Goal: Transaction & Acquisition: Purchase product/service

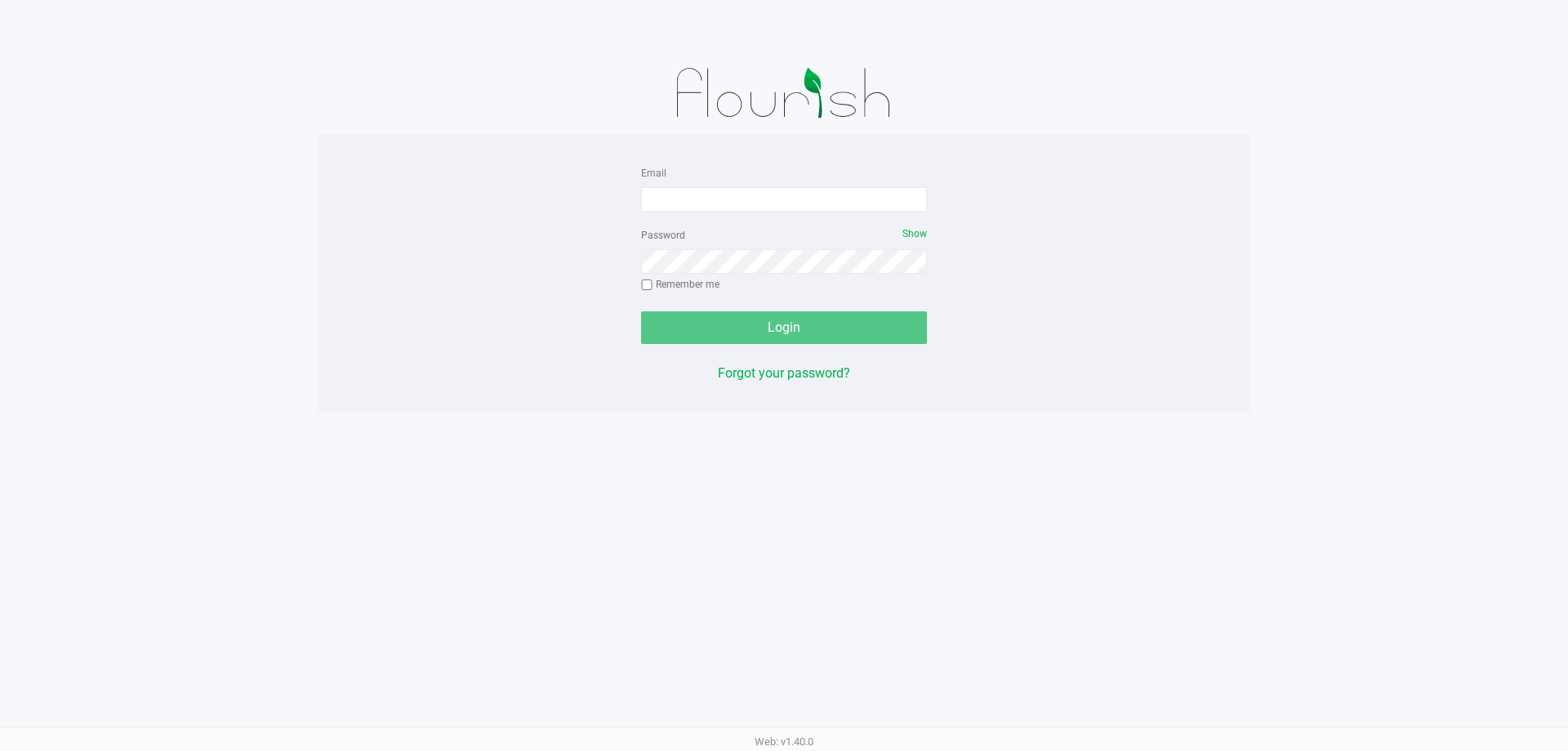
click at [835, 185] on div "Email" at bounding box center [784, 187] width 286 height 49
click at [831, 194] on input "Email" at bounding box center [784, 199] width 286 height 24
type input "[EMAIL_ADDRESS][DOMAIN_NAME]"
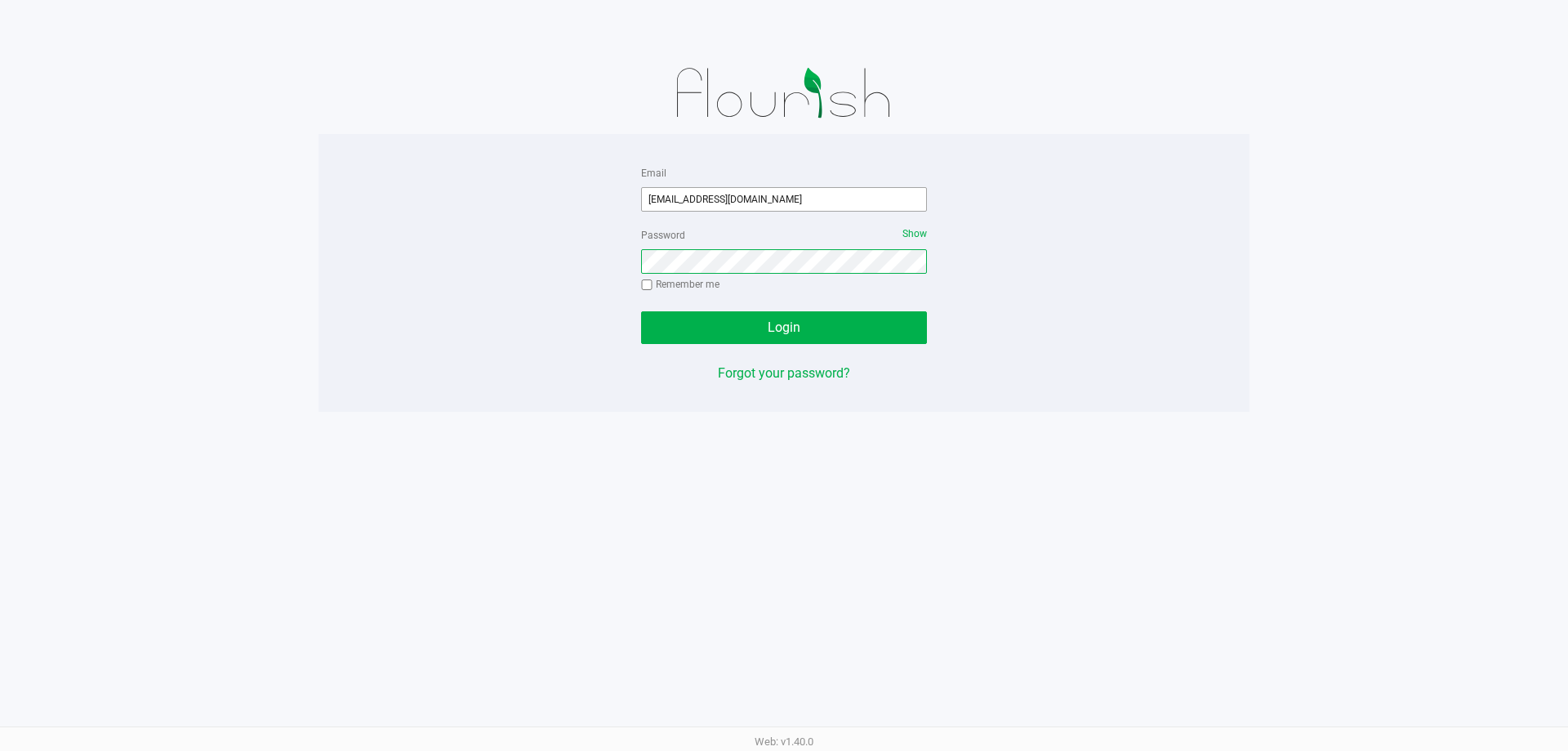
click at [641, 312] on button "Login" at bounding box center [784, 327] width 286 height 32
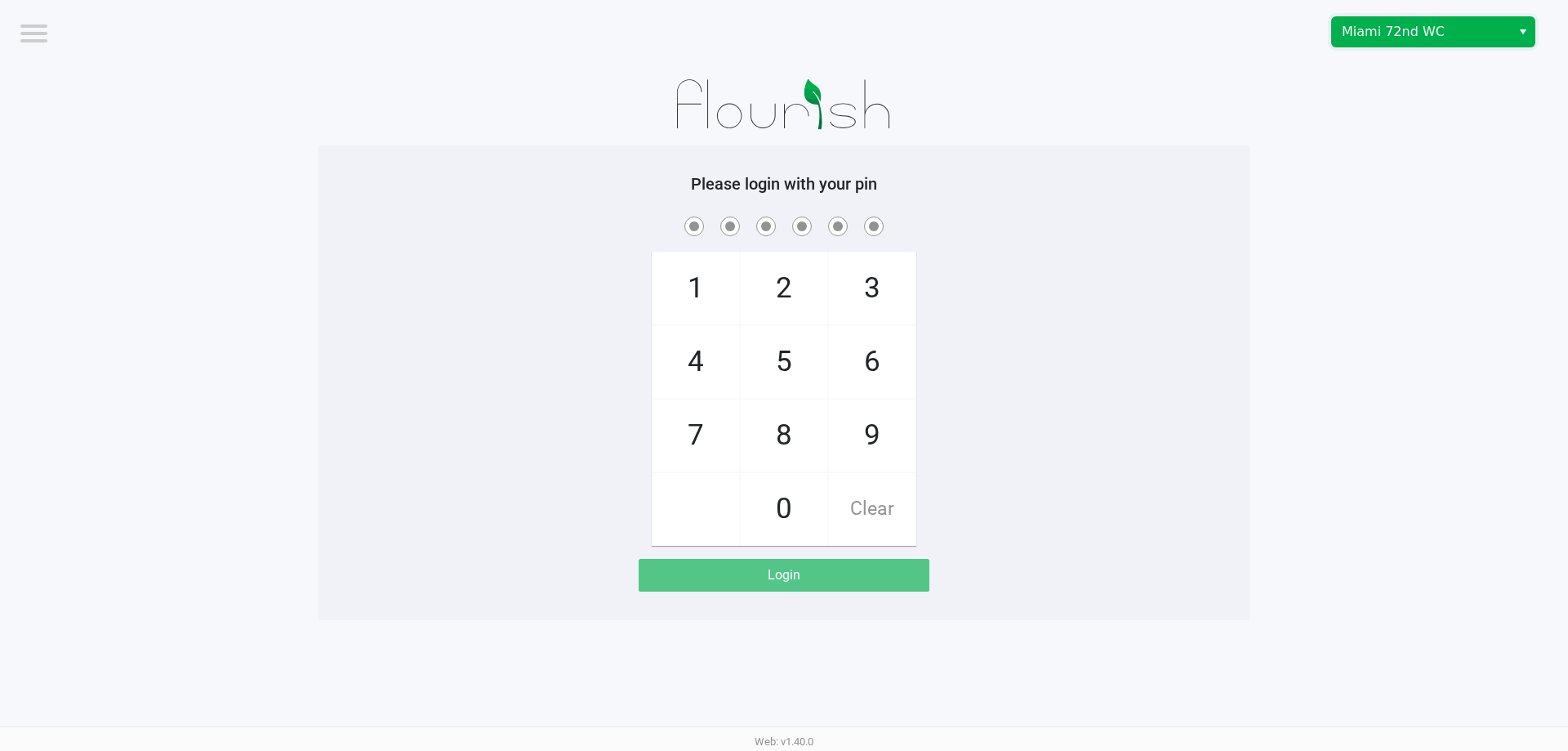
click at [1409, 25] on span "Miami 72nd WC" at bounding box center [1422, 32] width 159 height 20
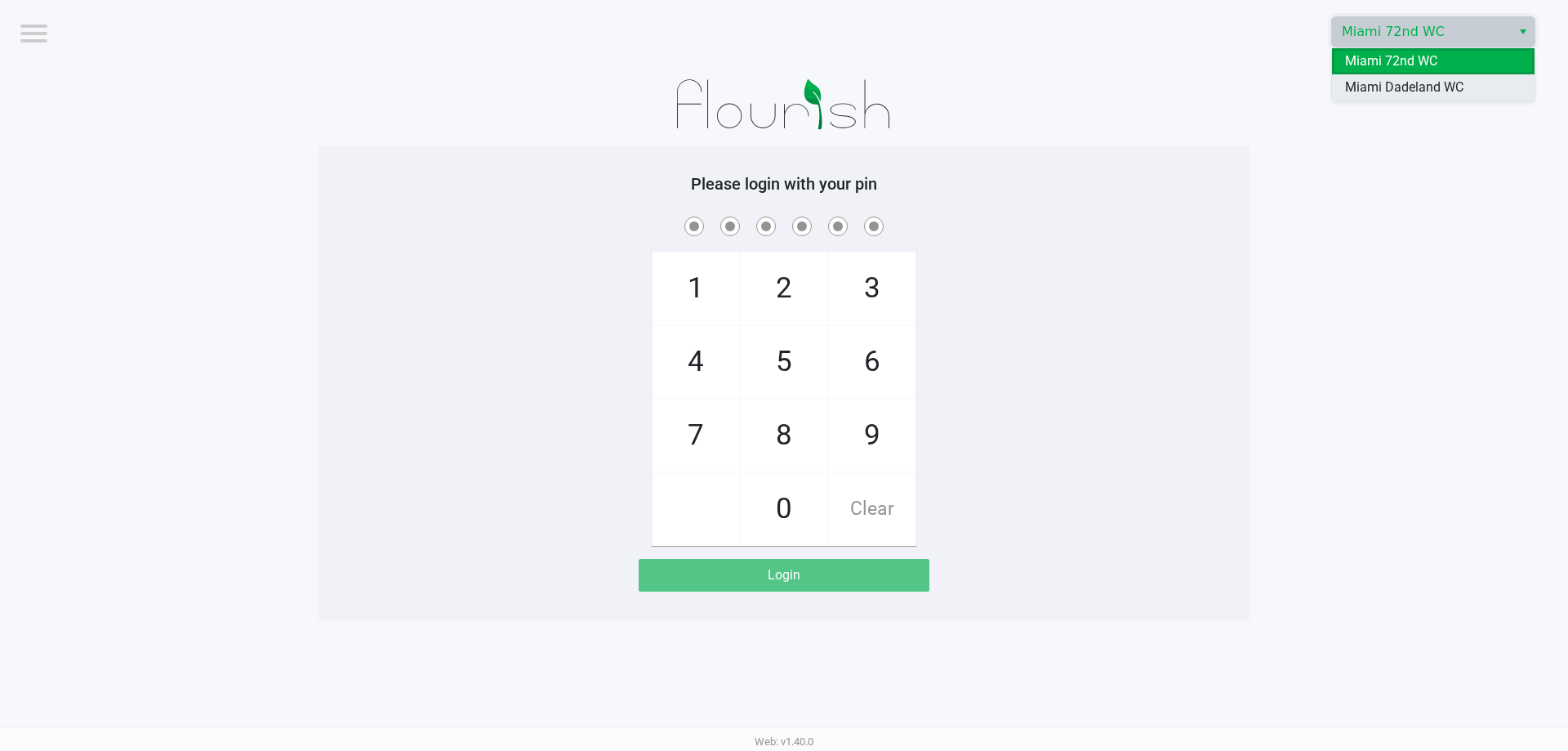
click at [1419, 88] on span "Miami Dadeland WC" at bounding box center [1404, 87] width 119 height 20
checkbox input "true"
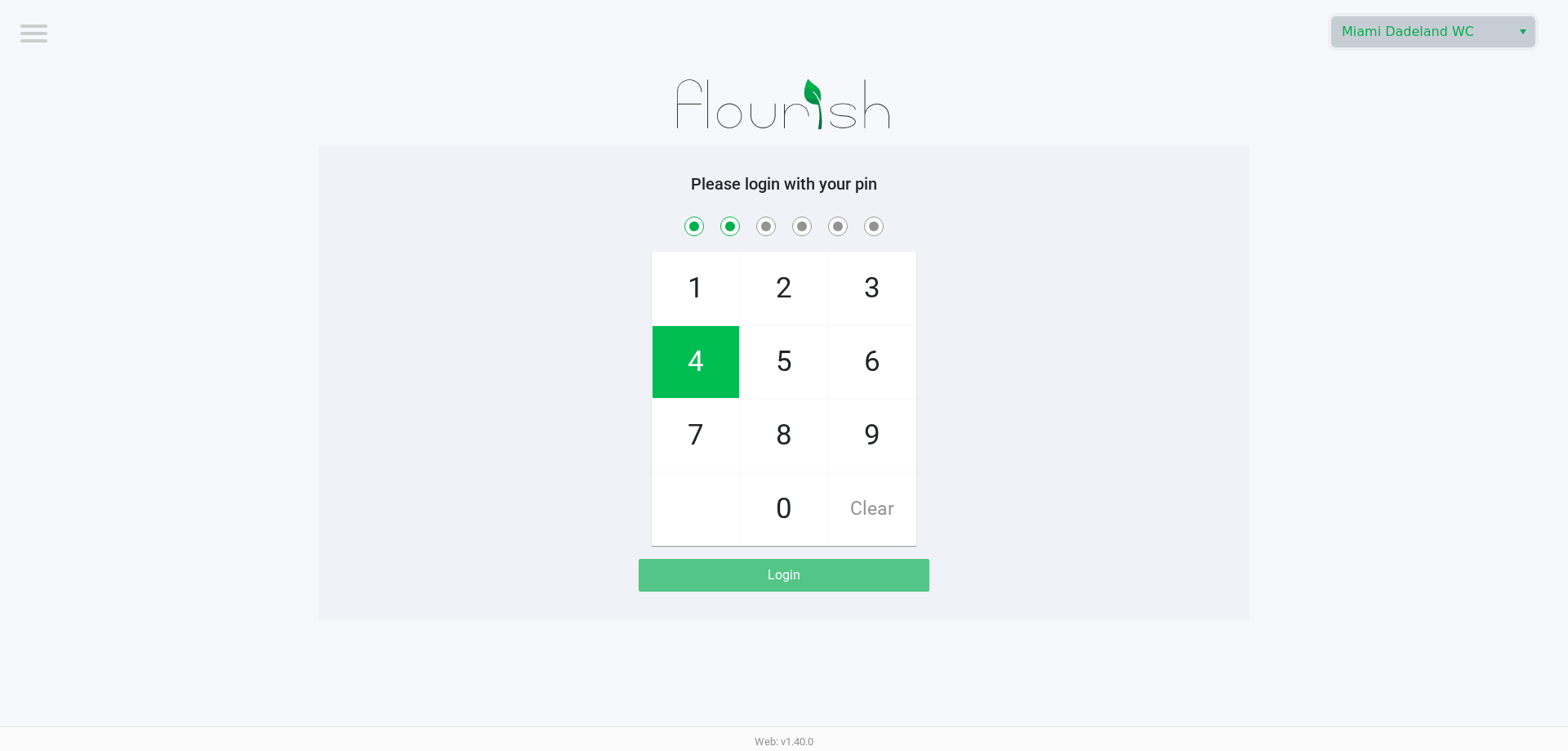
checkbox input "true"
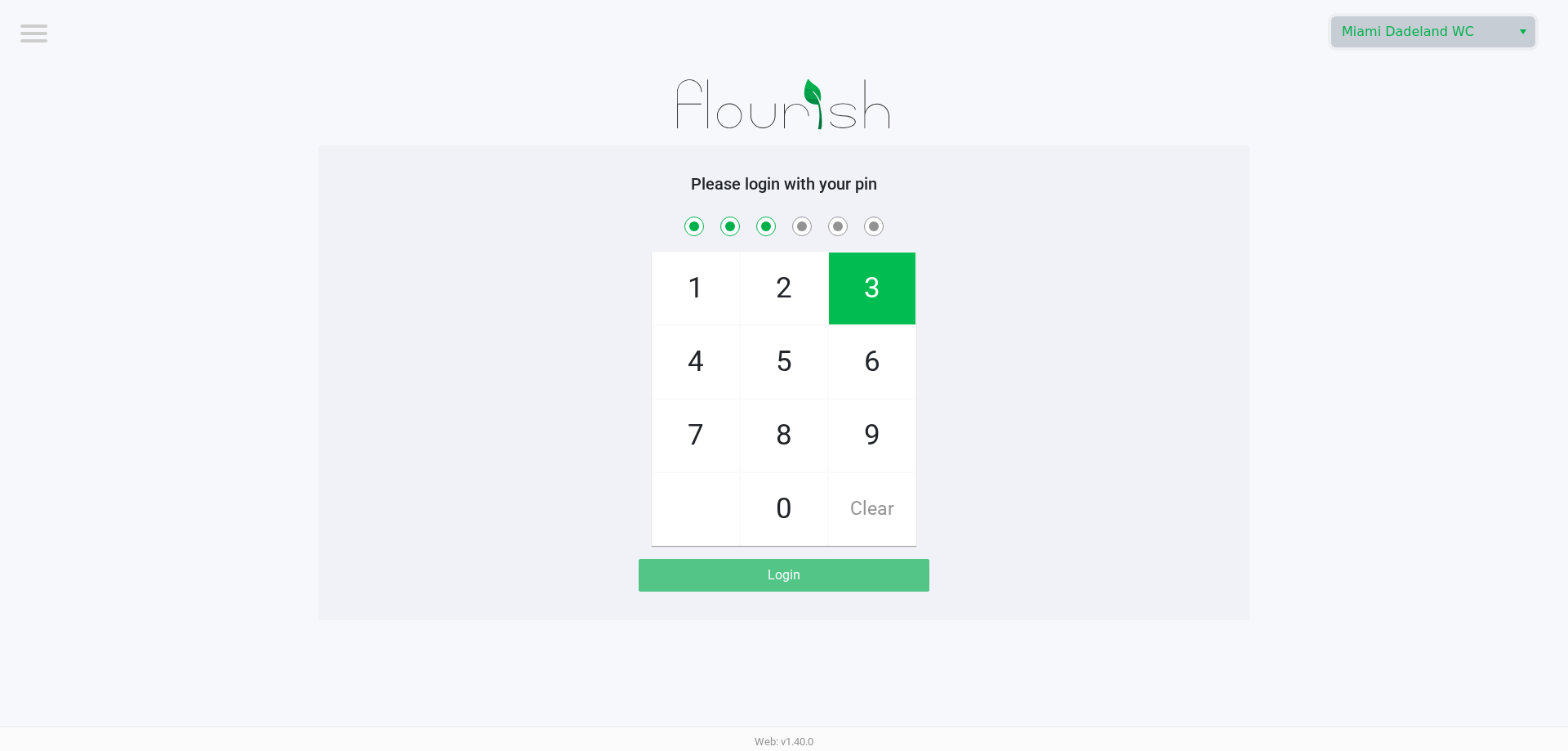
checkbox input "true"
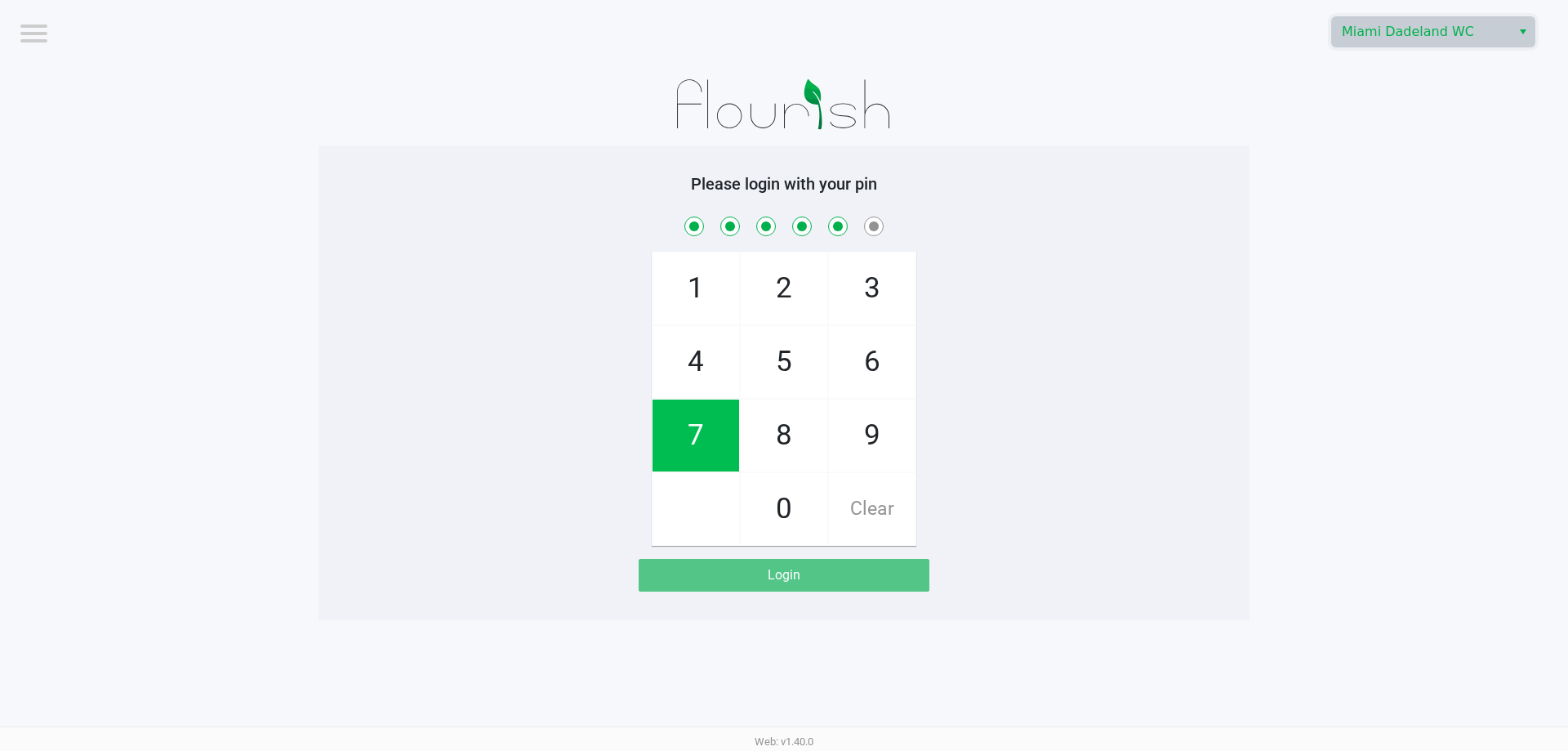
checkbox input "true"
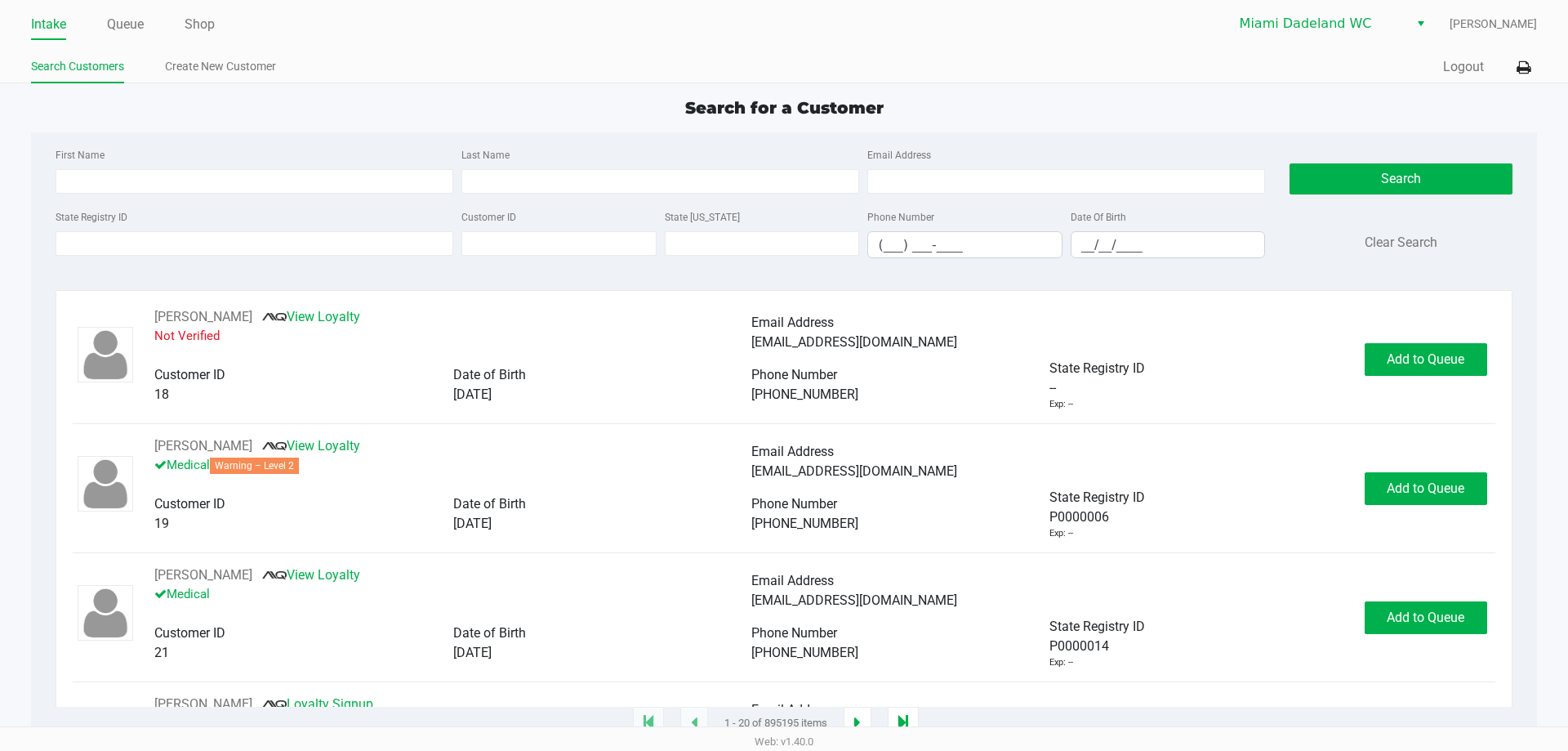
click at [217, 267] on div "State Registry ID Customer ID State [US_STATE] Phone Number (___) ___-____ Date…" at bounding box center [660, 239] width 1218 height 65
click at [238, 251] on input "State Registry ID" at bounding box center [254, 243] width 398 height 24
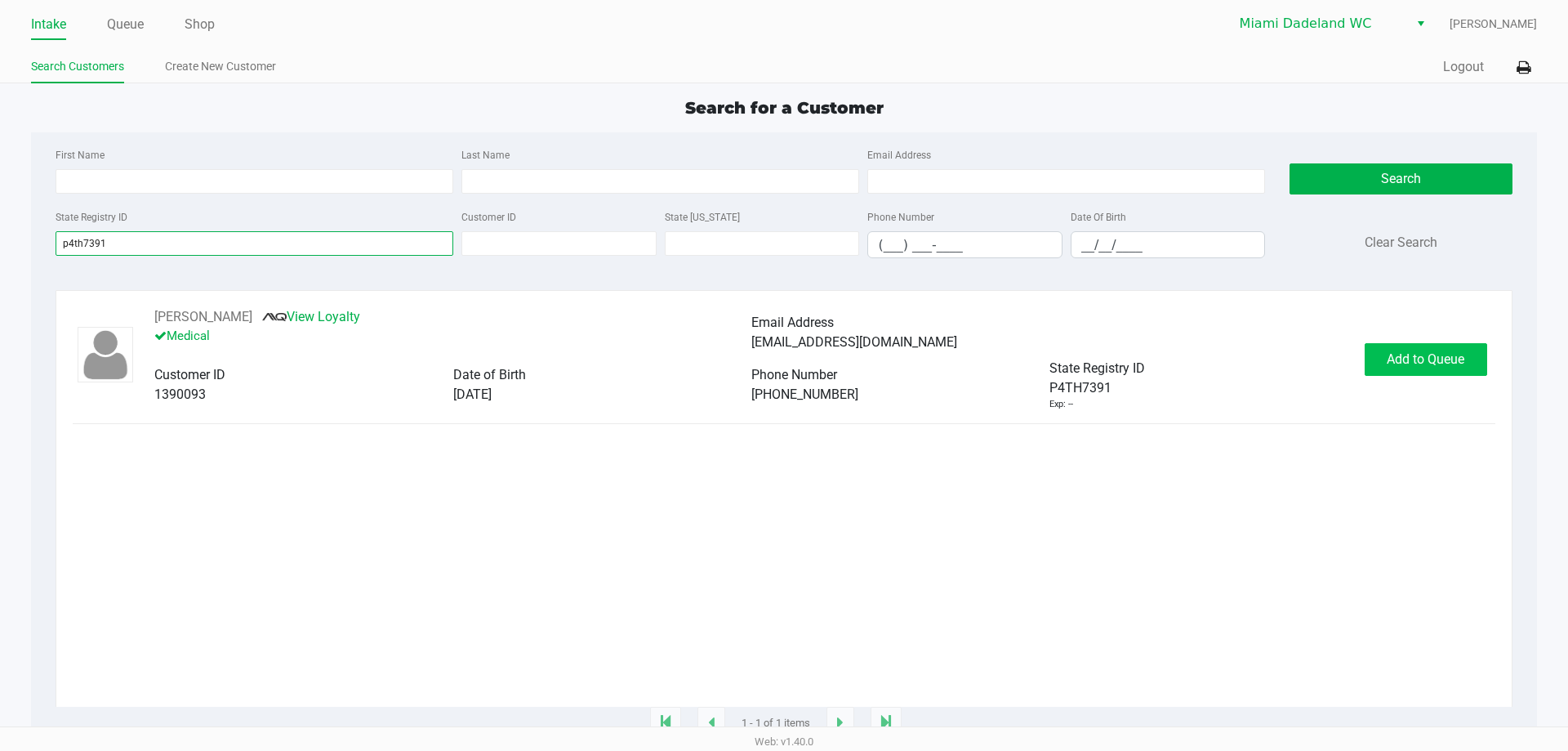
type input "p4th7391"
click at [1441, 360] on span "Add to Queue" at bounding box center [1425, 359] width 77 height 16
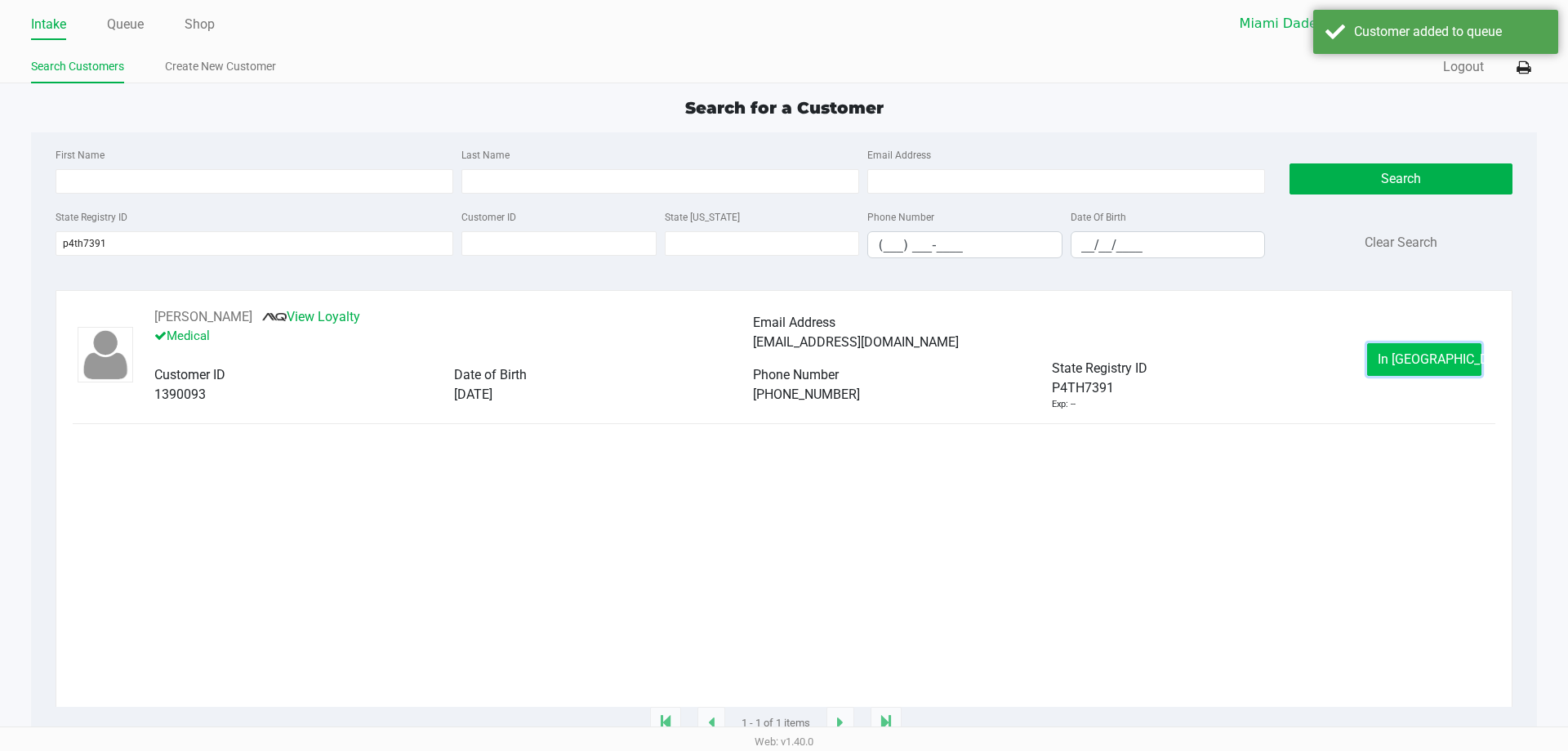
click at [1418, 360] on span "In [GEOGRAPHIC_DATA]" at bounding box center [1446, 359] width 137 height 16
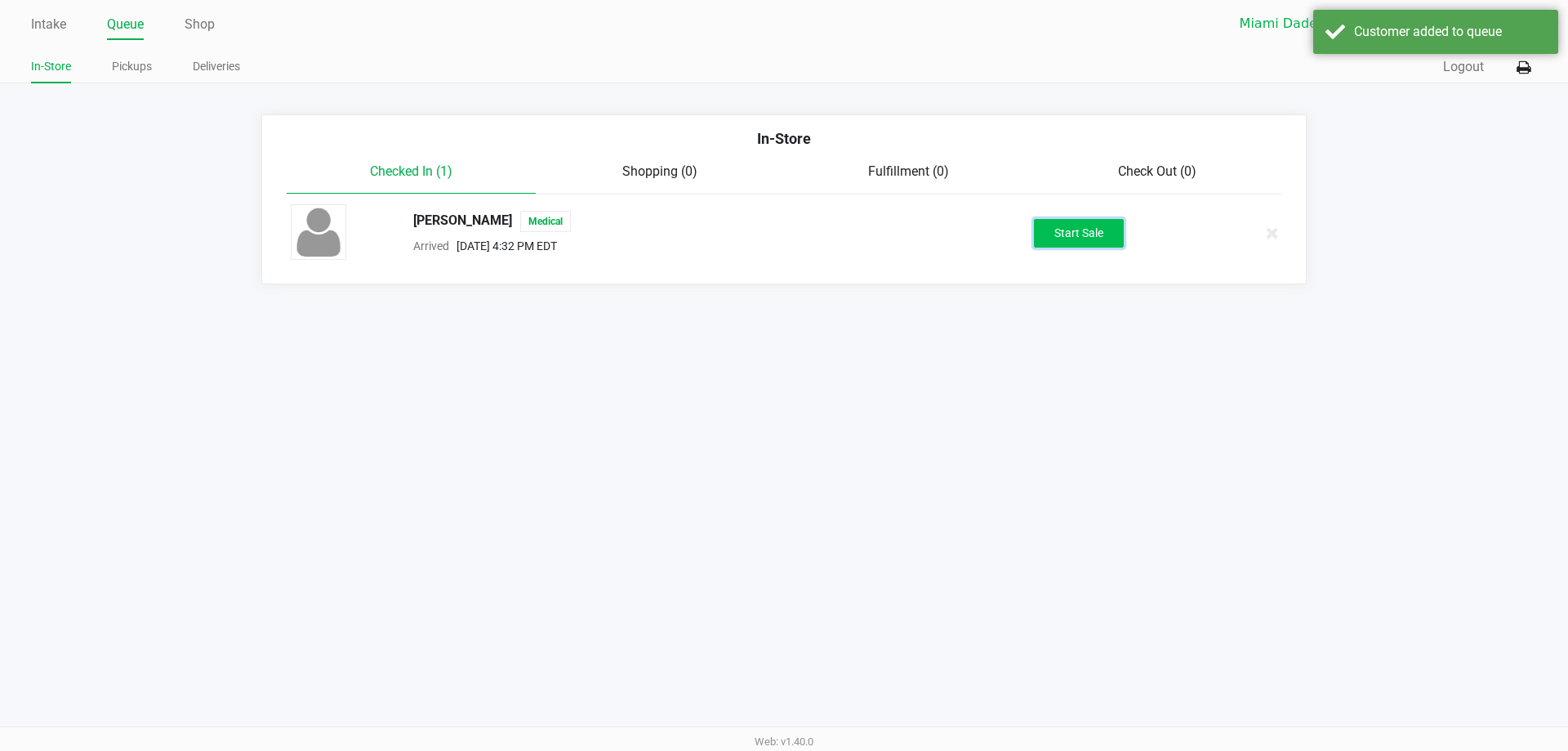
click at [1085, 223] on button "Start Sale" at bounding box center [1079, 233] width 90 height 28
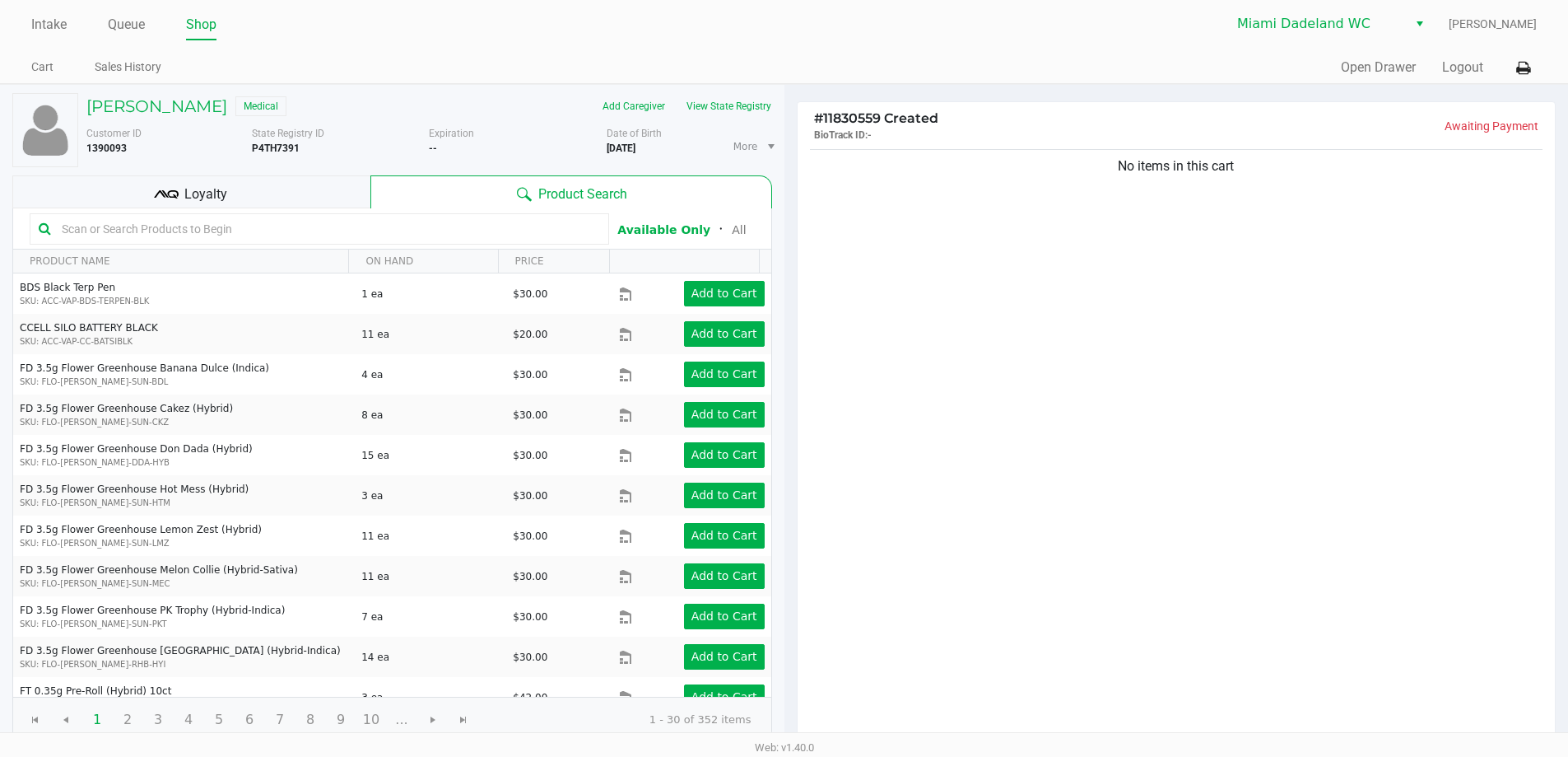
click at [1258, 363] on div "No items in this cart" at bounding box center [1177, 445] width 758 height 598
click at [729, 113] on button "View State Registry" at bounding box center [723, 106] width 96 height 26
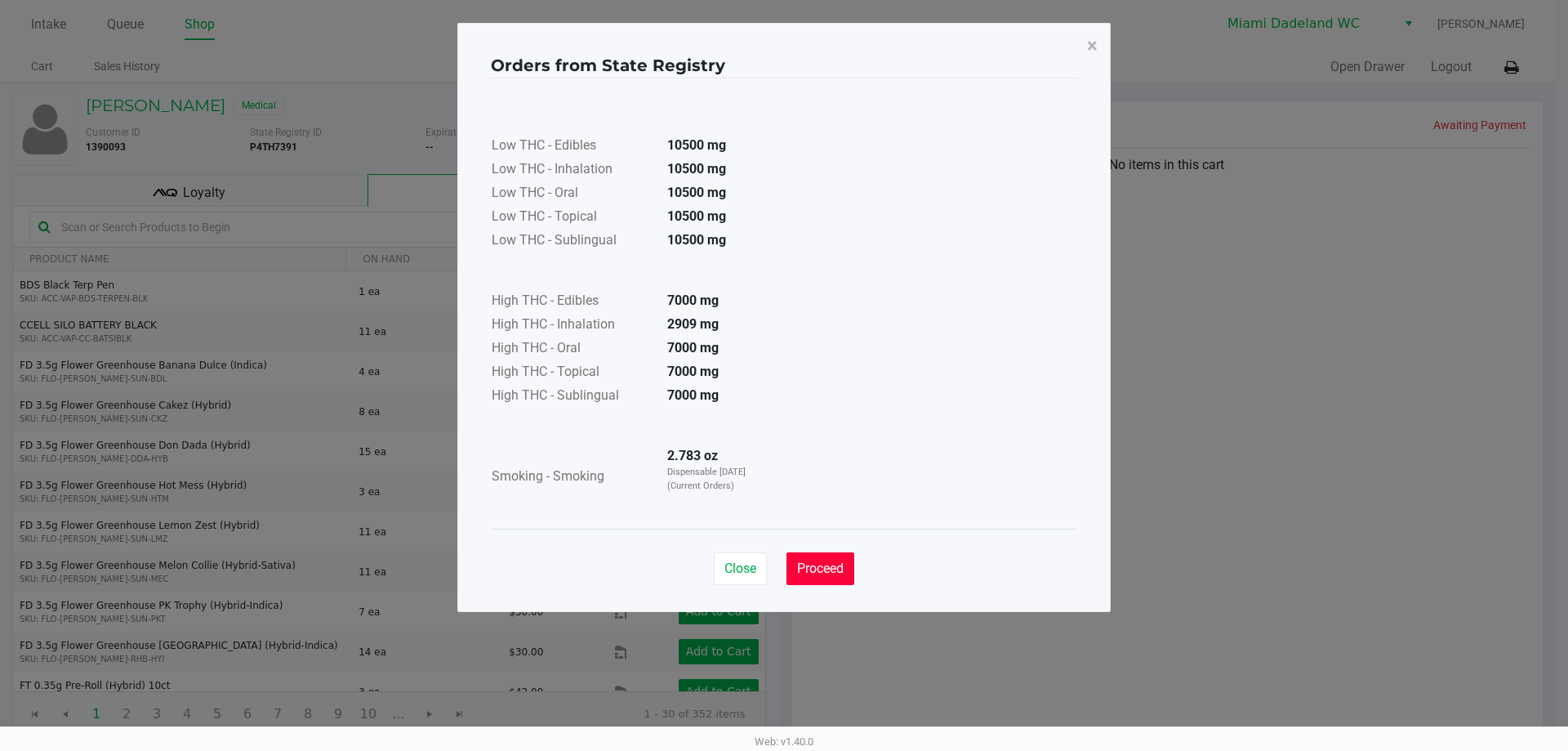
click at [807, 563] on span "Proceed" at bounding box center [821, 568] width 47 height 16
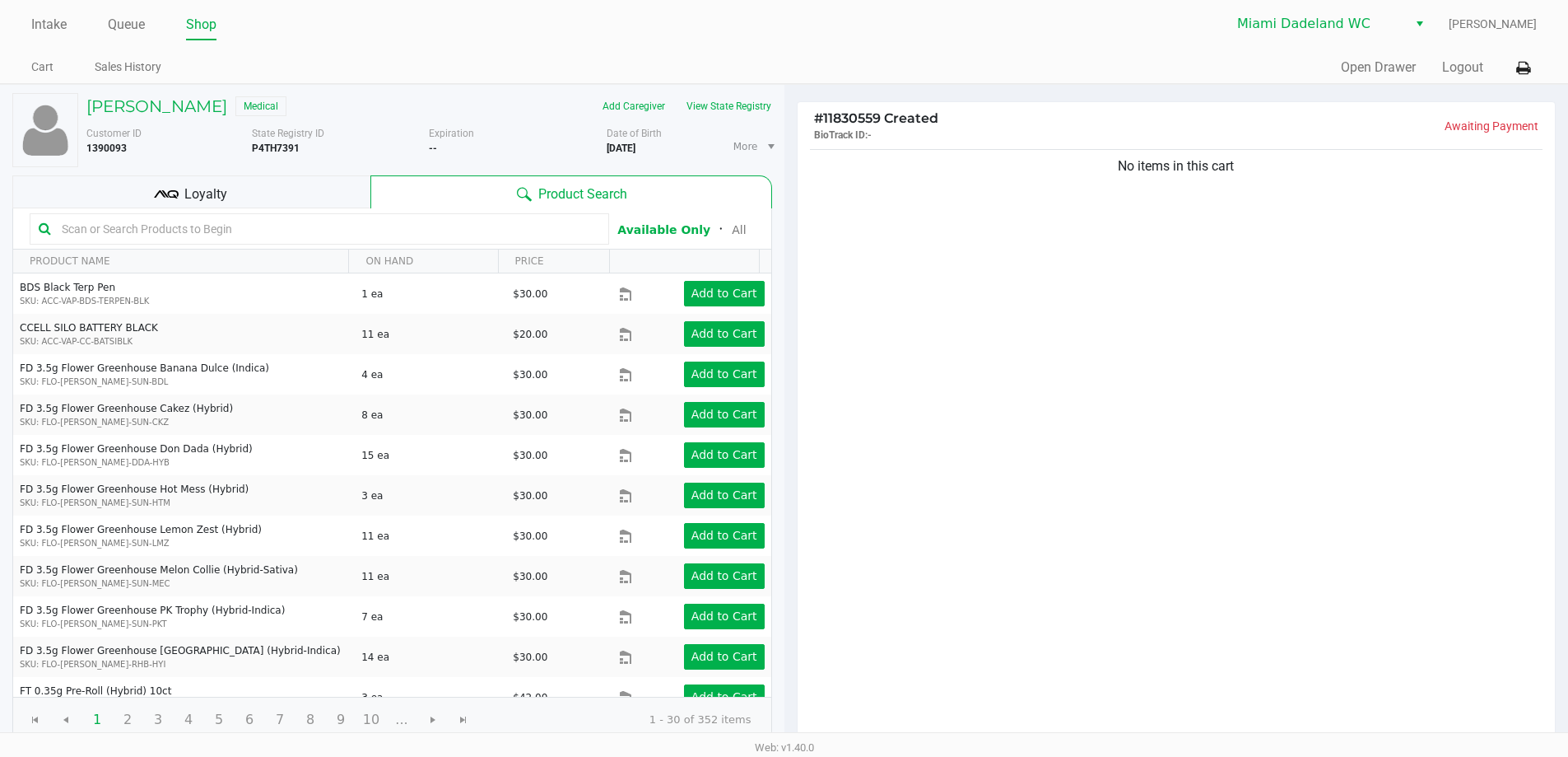
click at [261, 231] on input "text" at bounding box center [327, 229] width 545 height 24
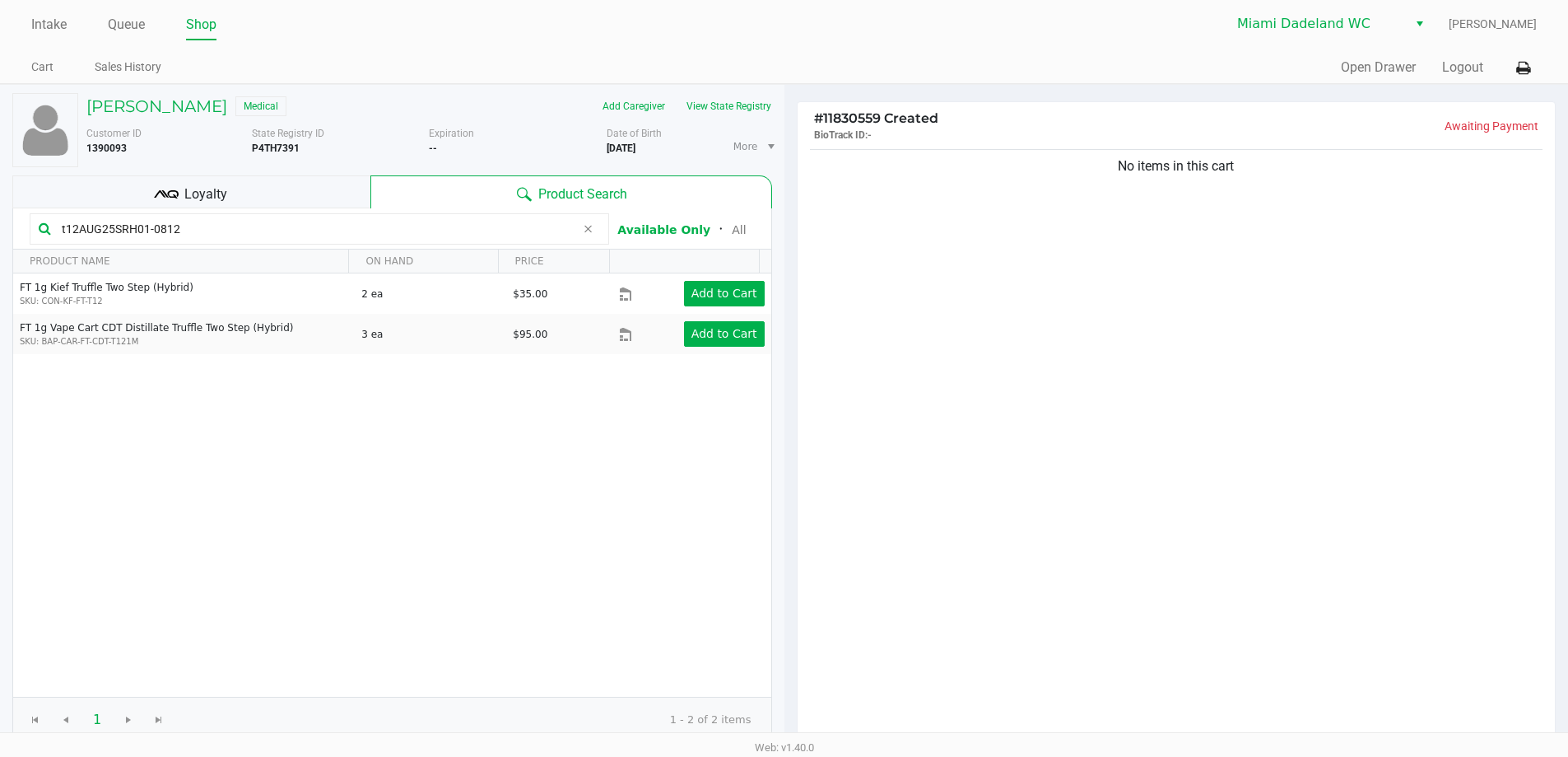
type input "t12AUG25SRH01-0812"
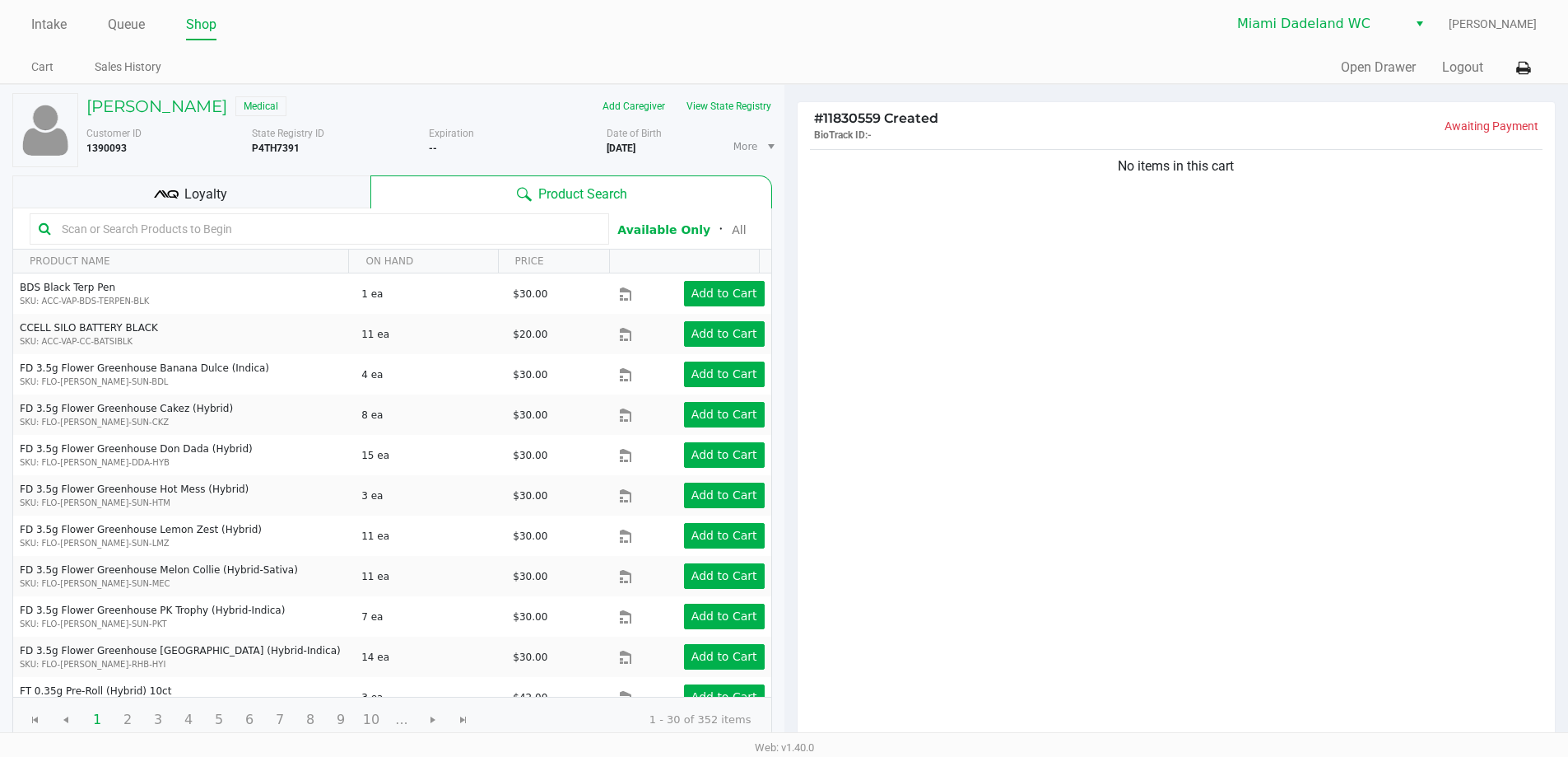
click at [1313, 399] on div "No items in this cart" at bounding box center [1177, 445] width 758 height 598
click at [1314, 378] on div "No items in this cart" at bounding box center [1177, 445] width 758 height 598
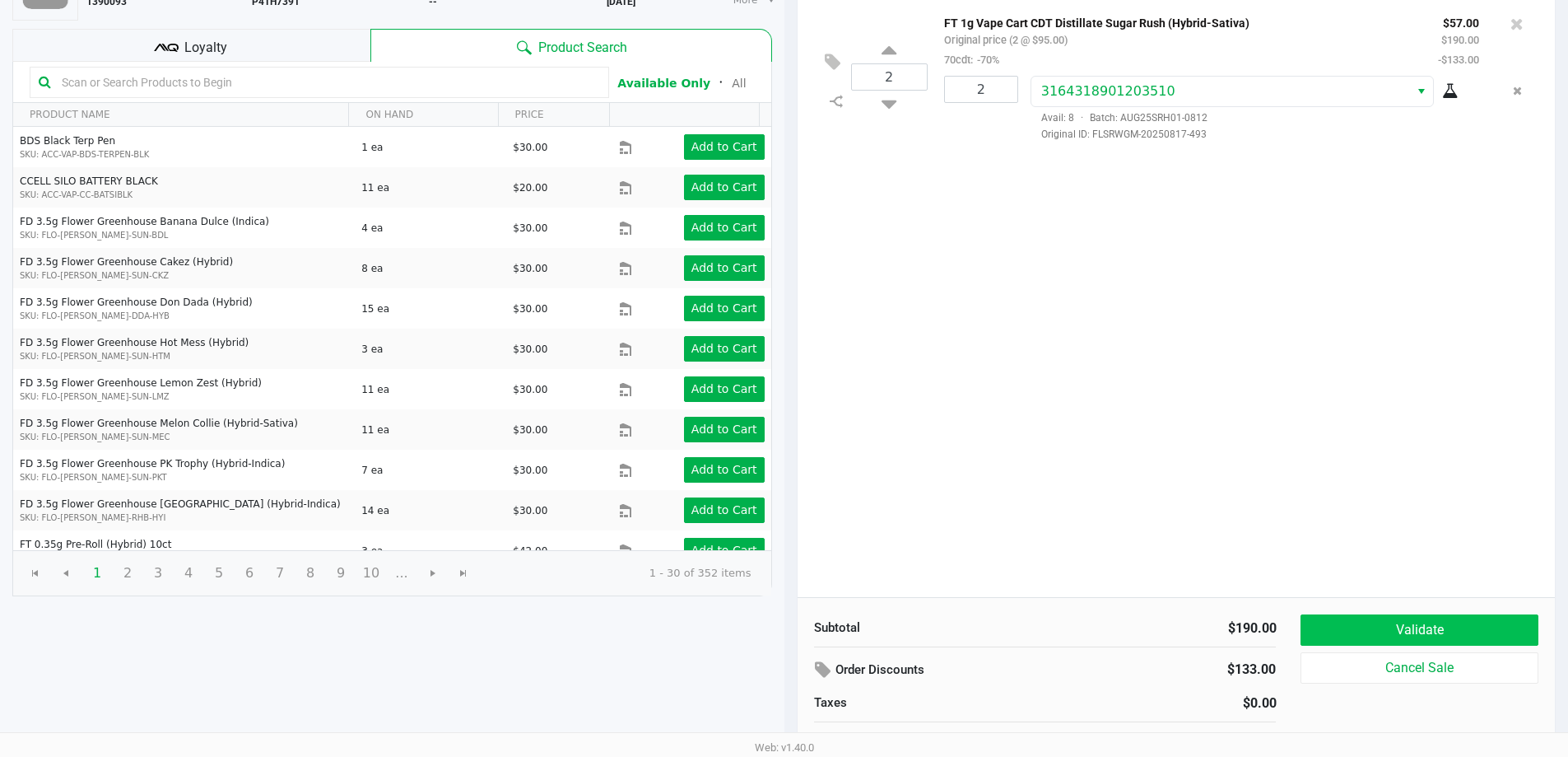
scroll to position [169, 0]
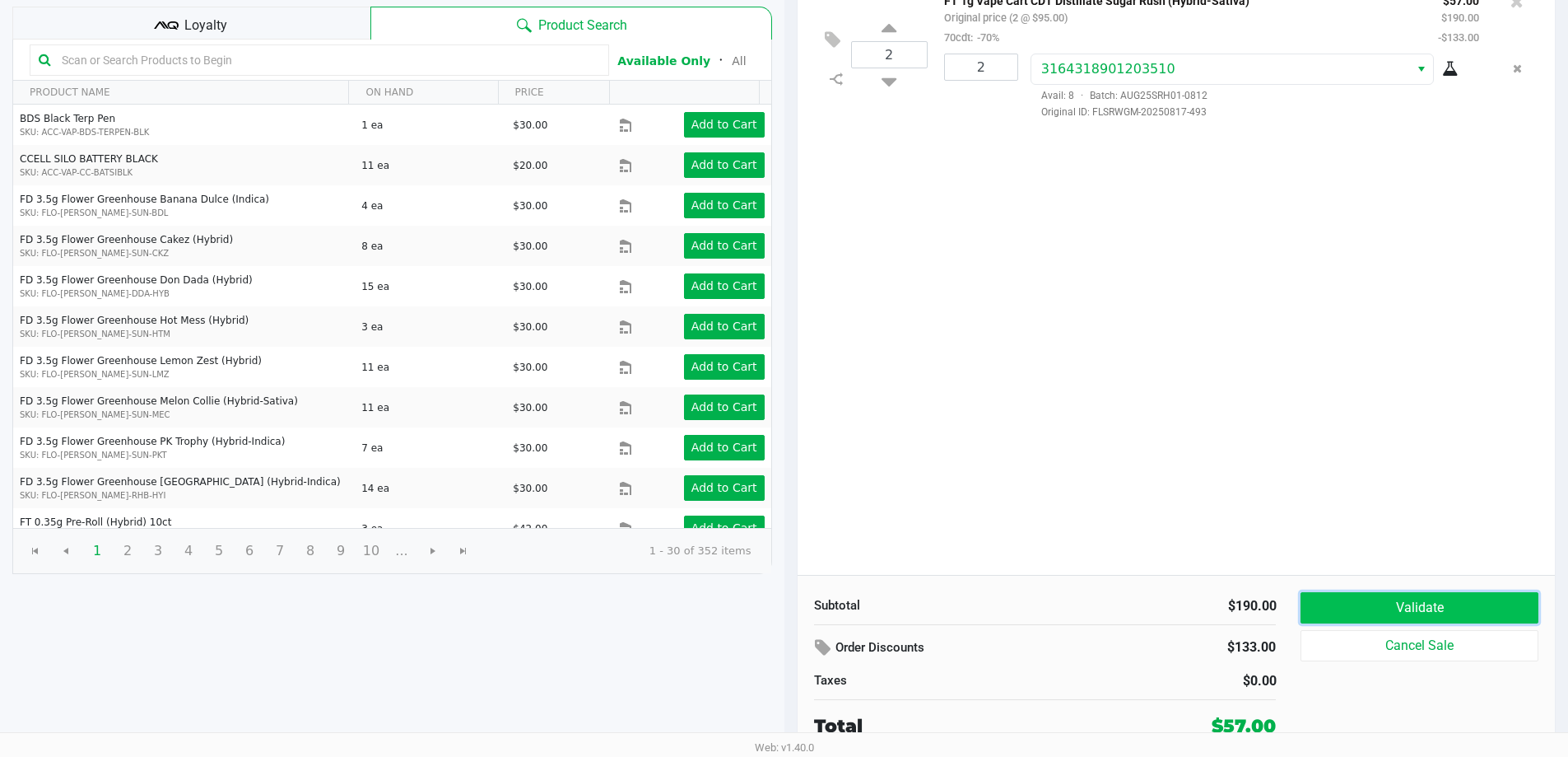
click at [1496, 605] on button "Validate" at bounding box center [1419, 607] width 237 height 31
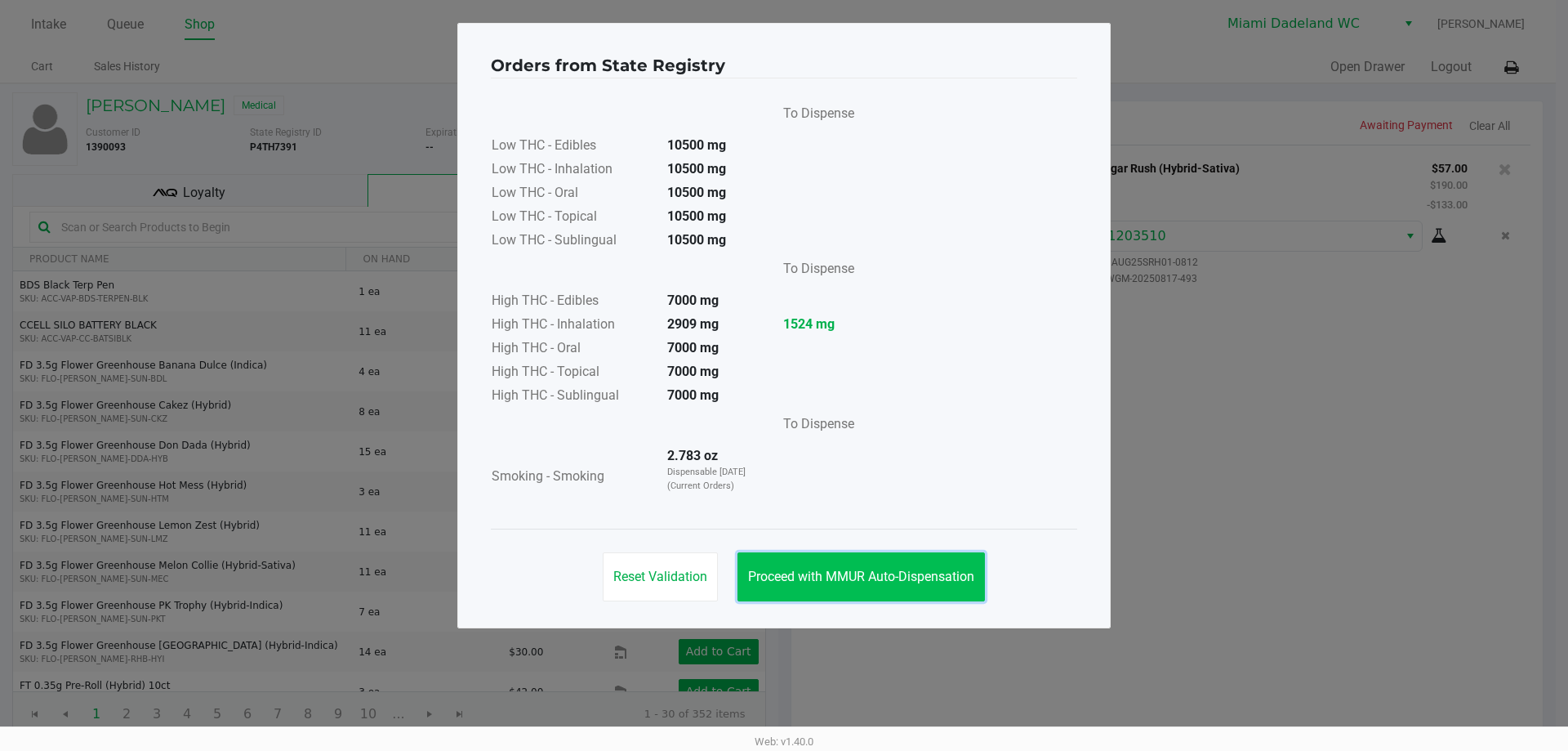
click at [886, 577] on span "Proceed with MMUR Auto-Dispensation" at bounding box center [861, 576] width 226 height 16
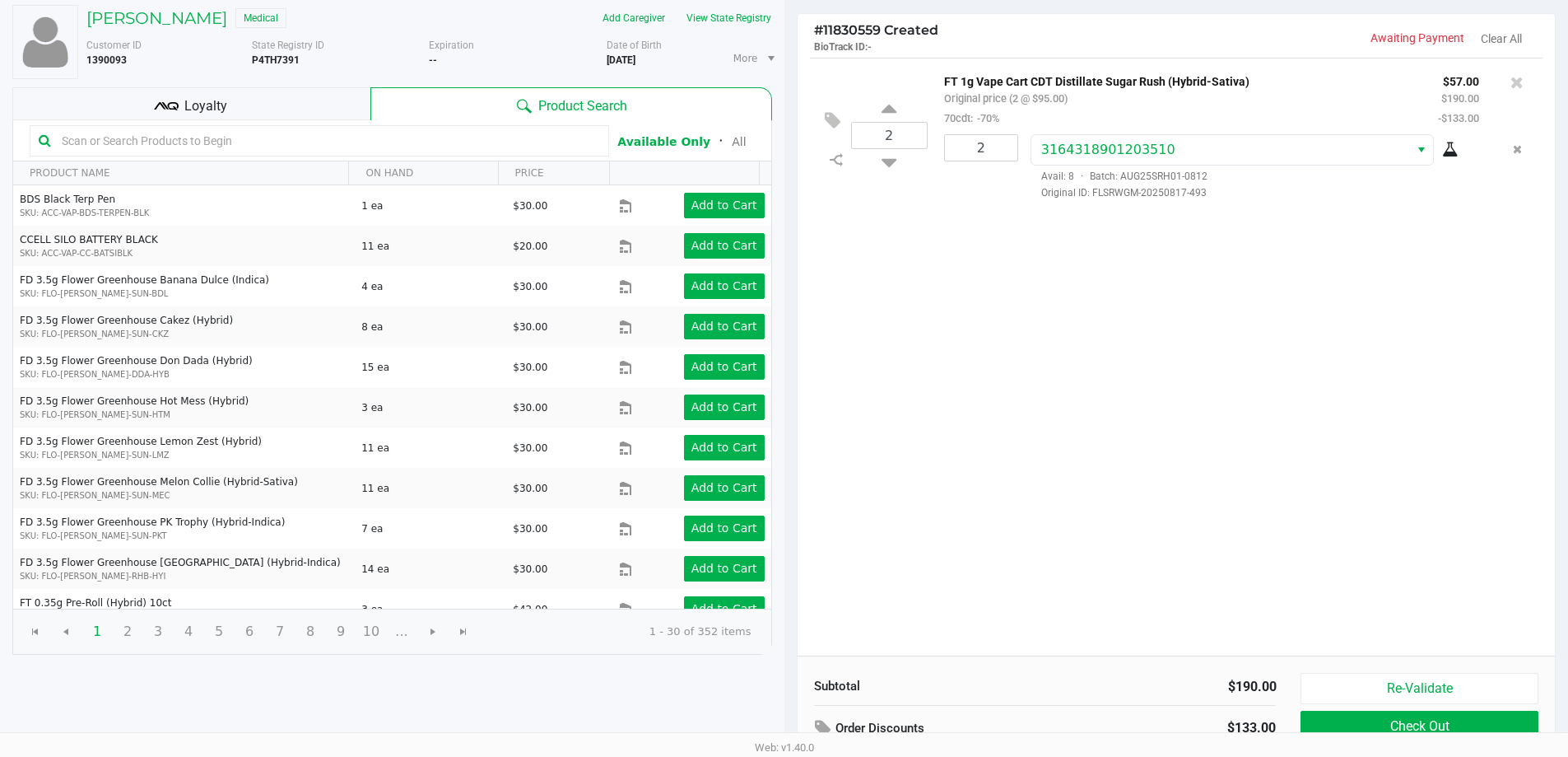
scroll to position [169, 0]
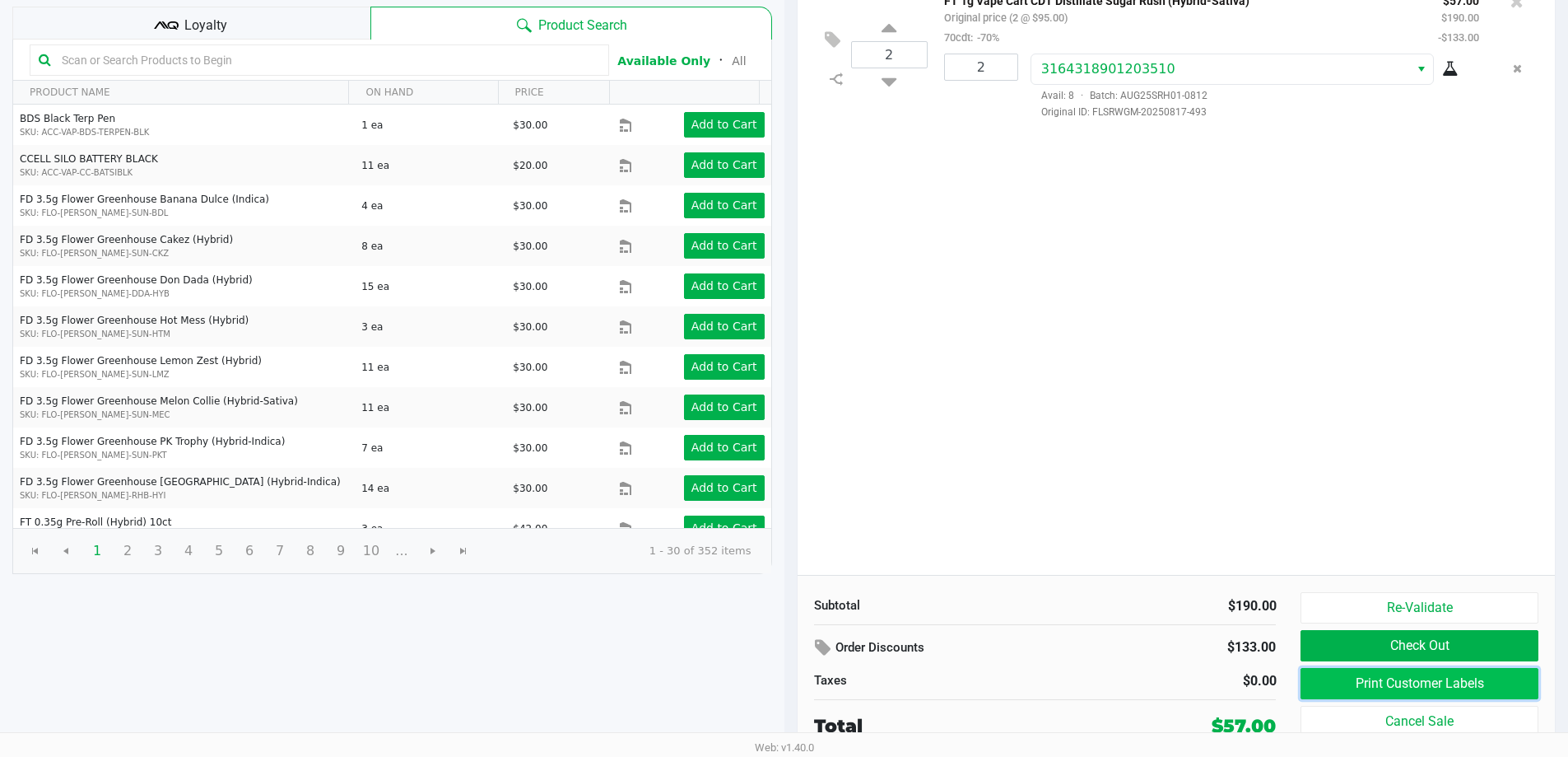
click at [1430, 685] on button "Print Customer Labels" at bounding box center [1419, 682] width 237 height 31
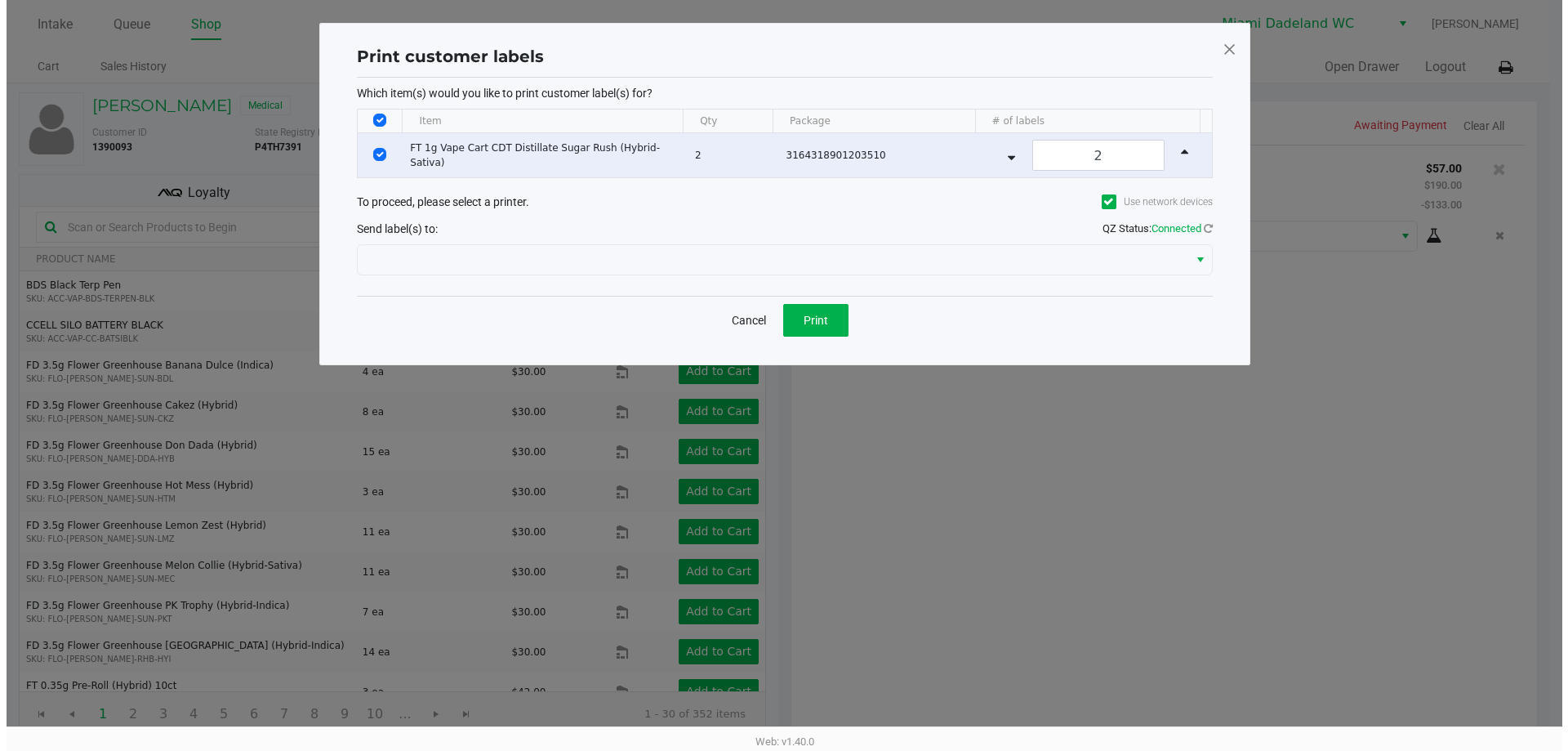
scroll to position [0, 0]
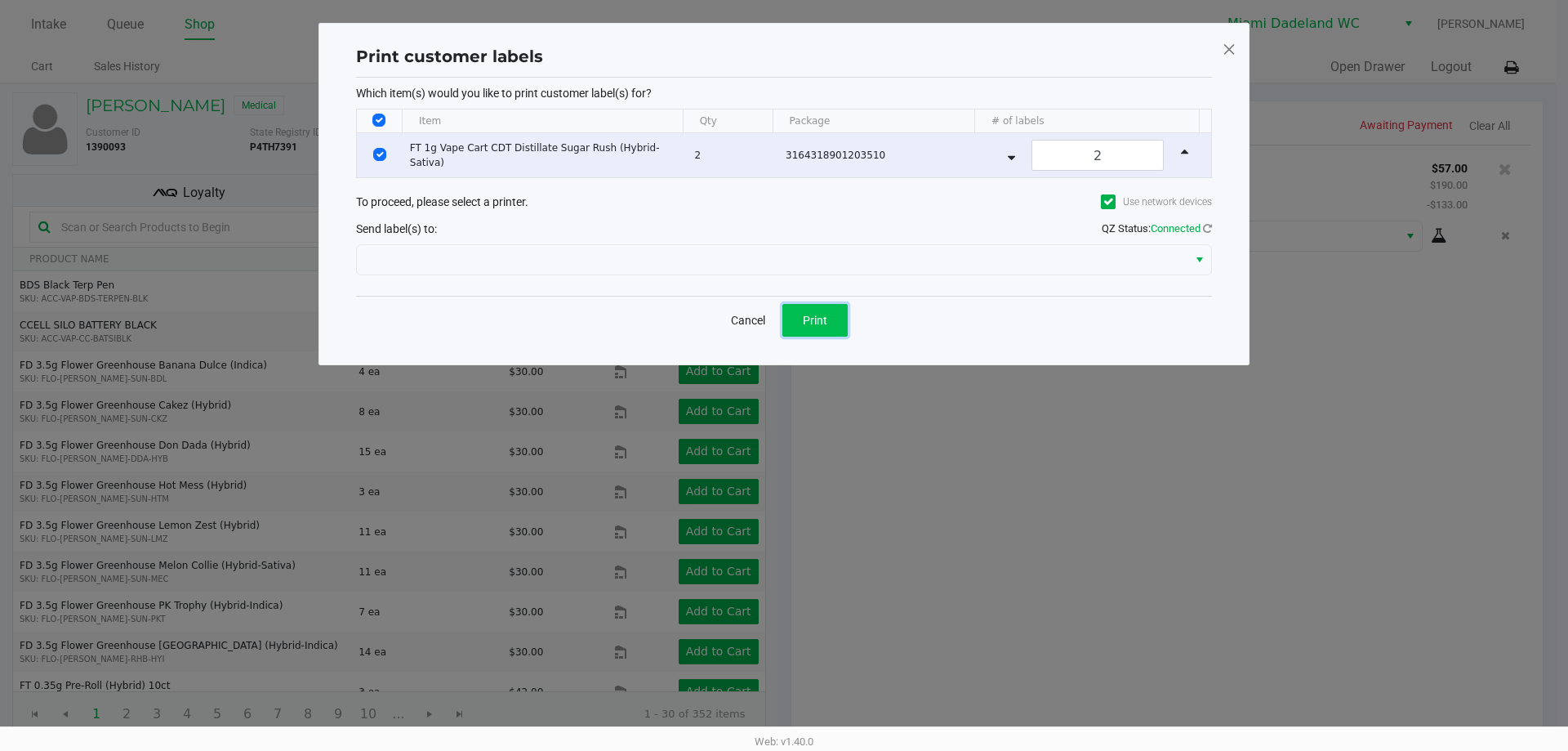
click at [824, 316] on span "Print" at bounding box center [815, 321] width 24 height 13
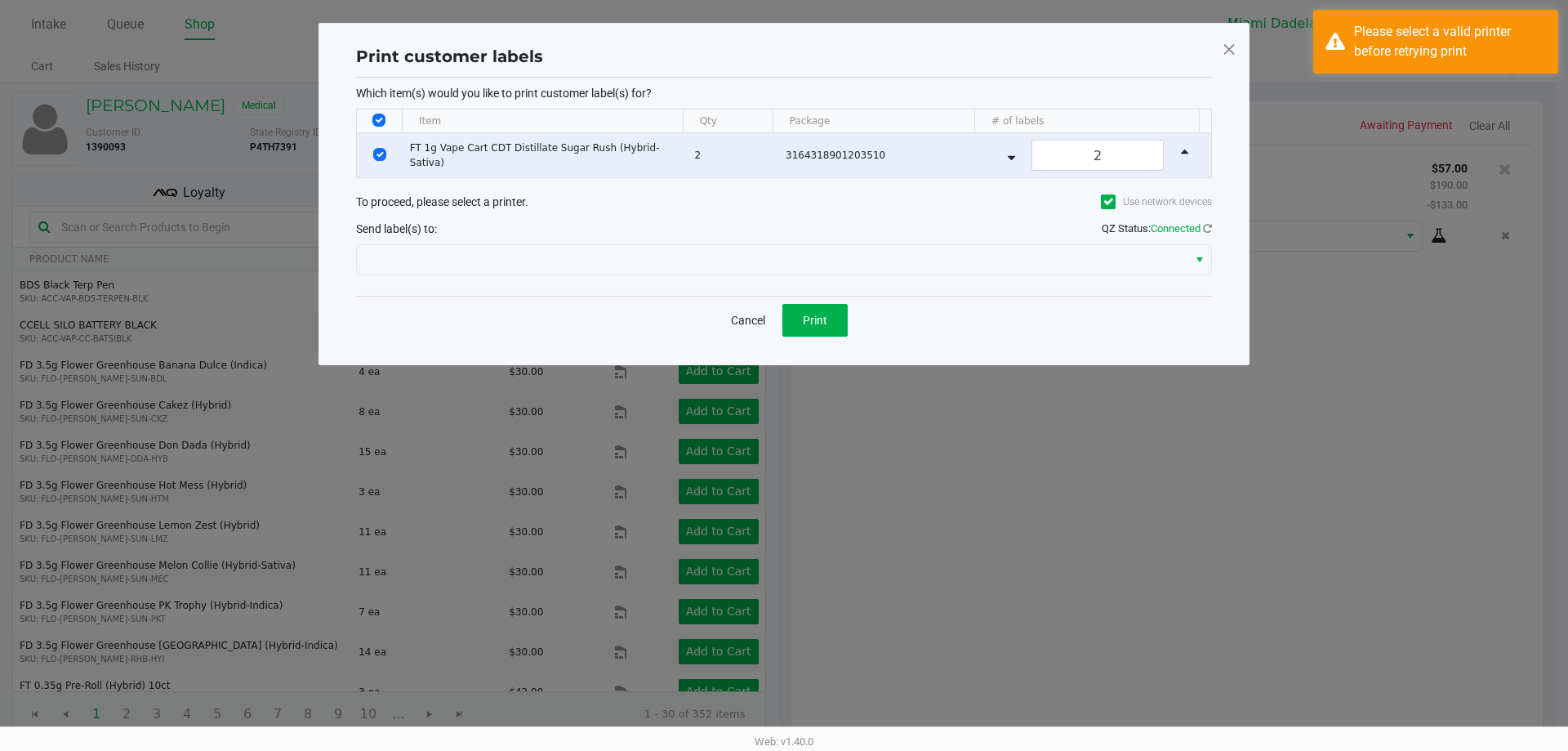
click at [762, 231] on div "Send label(s) to: QZ Status: Connected" at bounding box center [784, 228] width 856 height 24
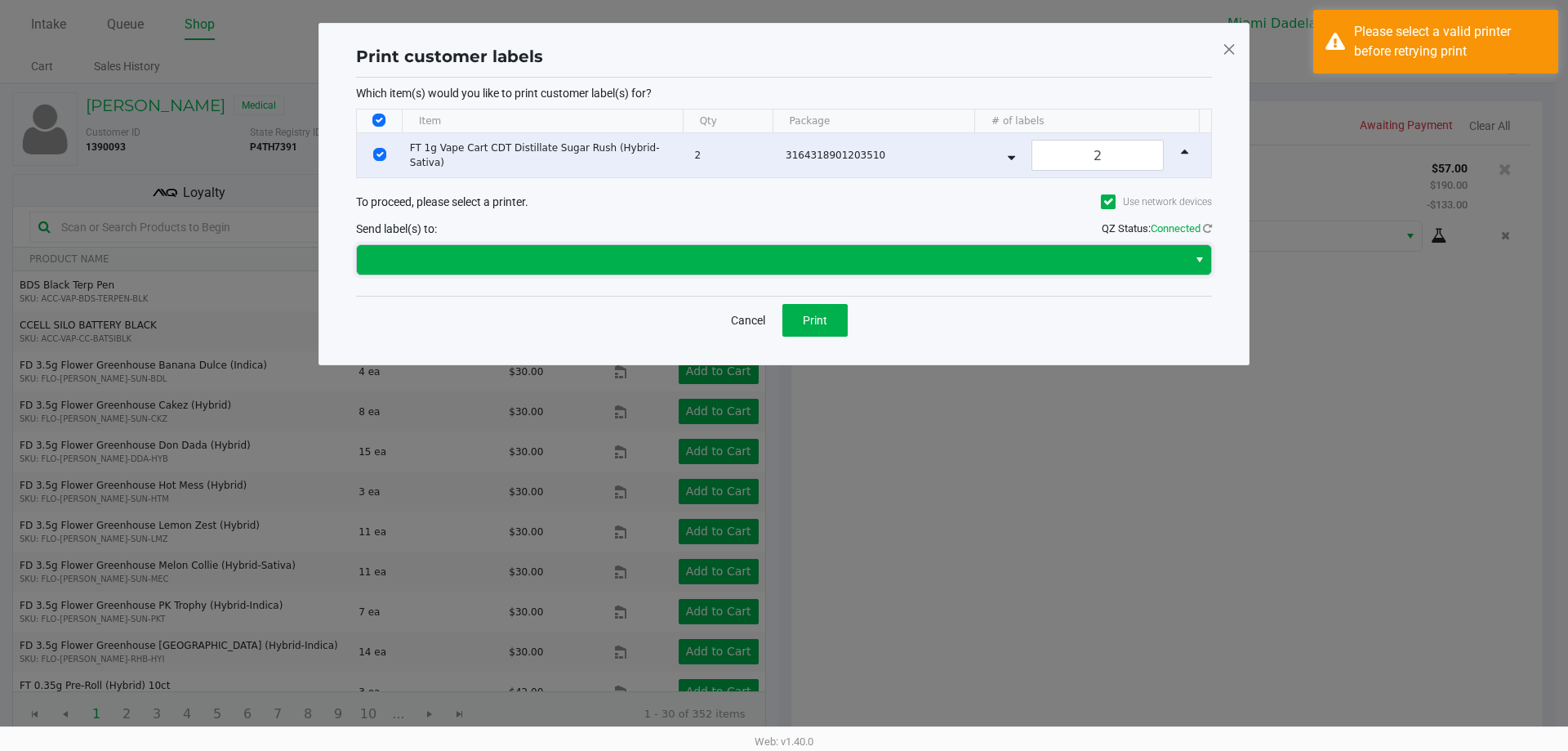
click at [758, 260] on span at bounding box center [772, 260] width 811 height 20
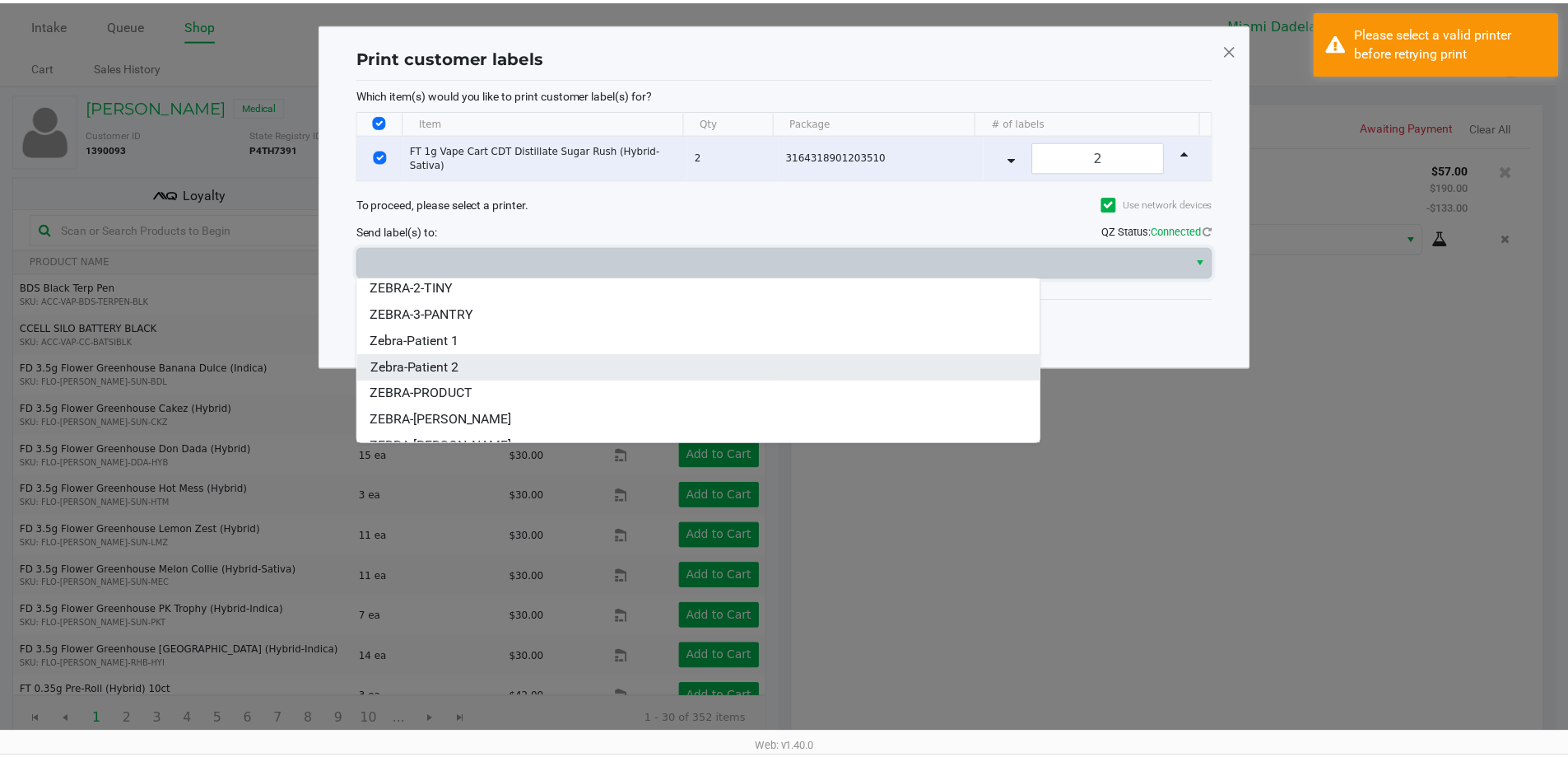
scroll to position [46, 0]
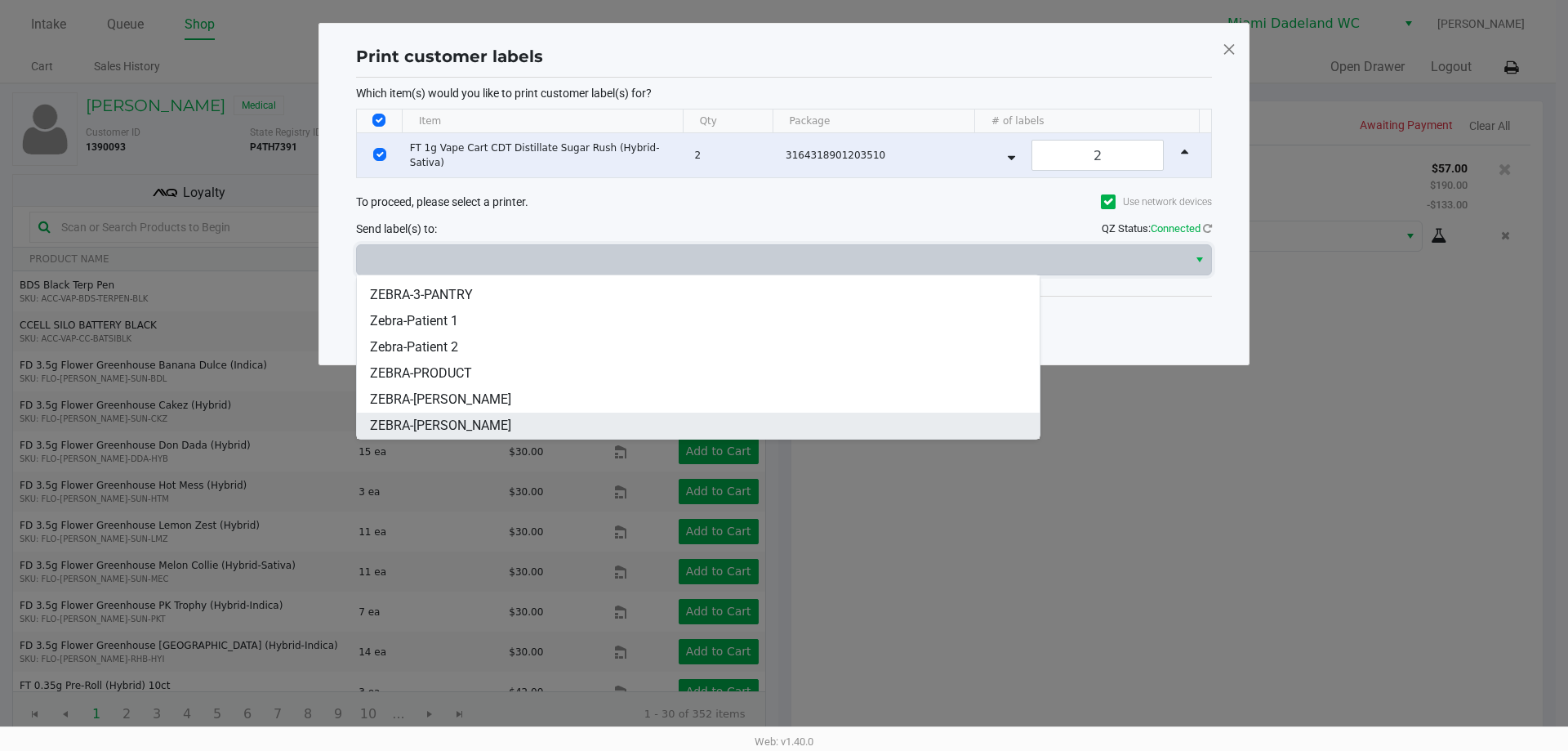
click at [522, 422] on li "ZEBRA-[PERSON_NAME]" at bounding box center [698, 425] width 683 height 26
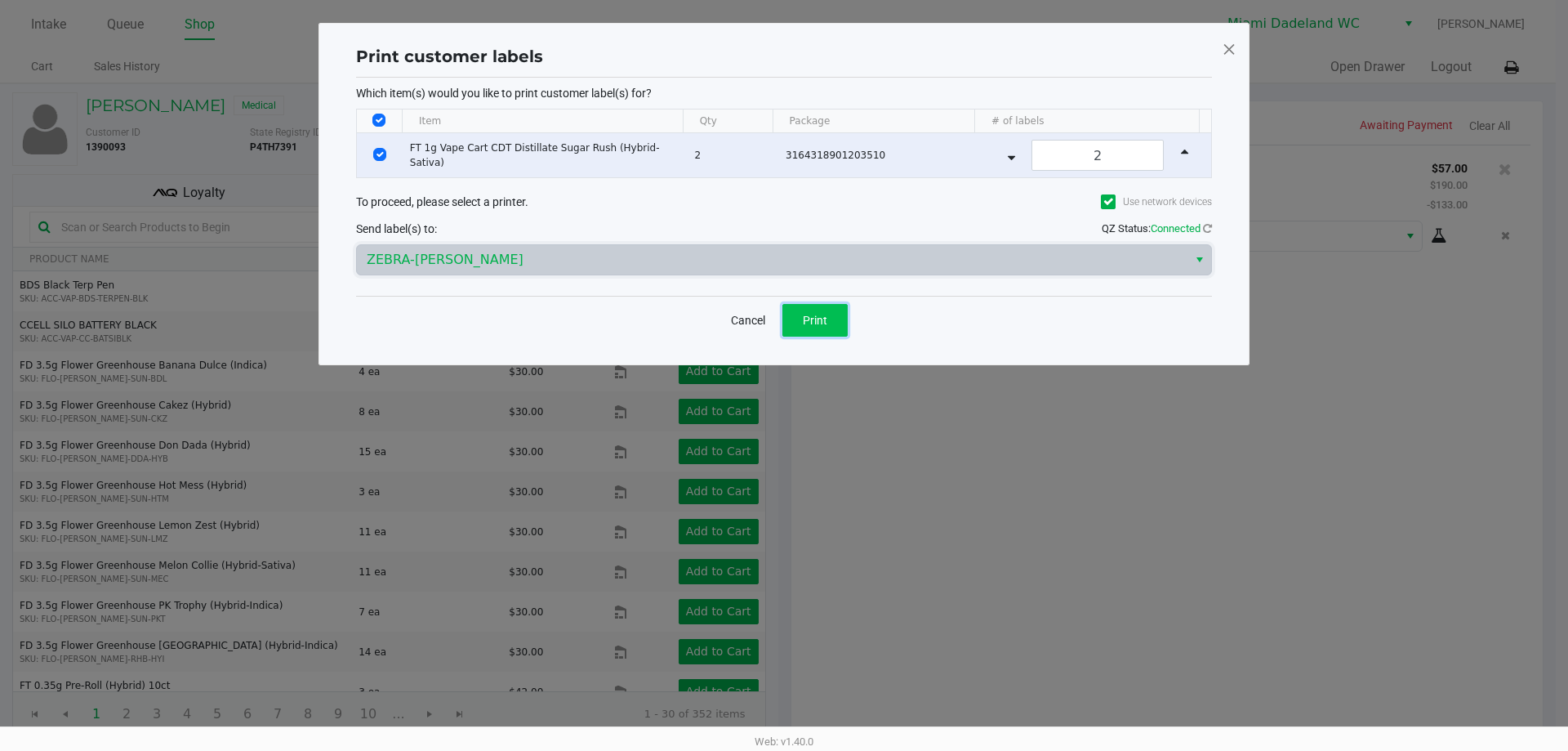
click at [813, 319] on span "Print" at bounding box center [815, 321] width 24 height 13
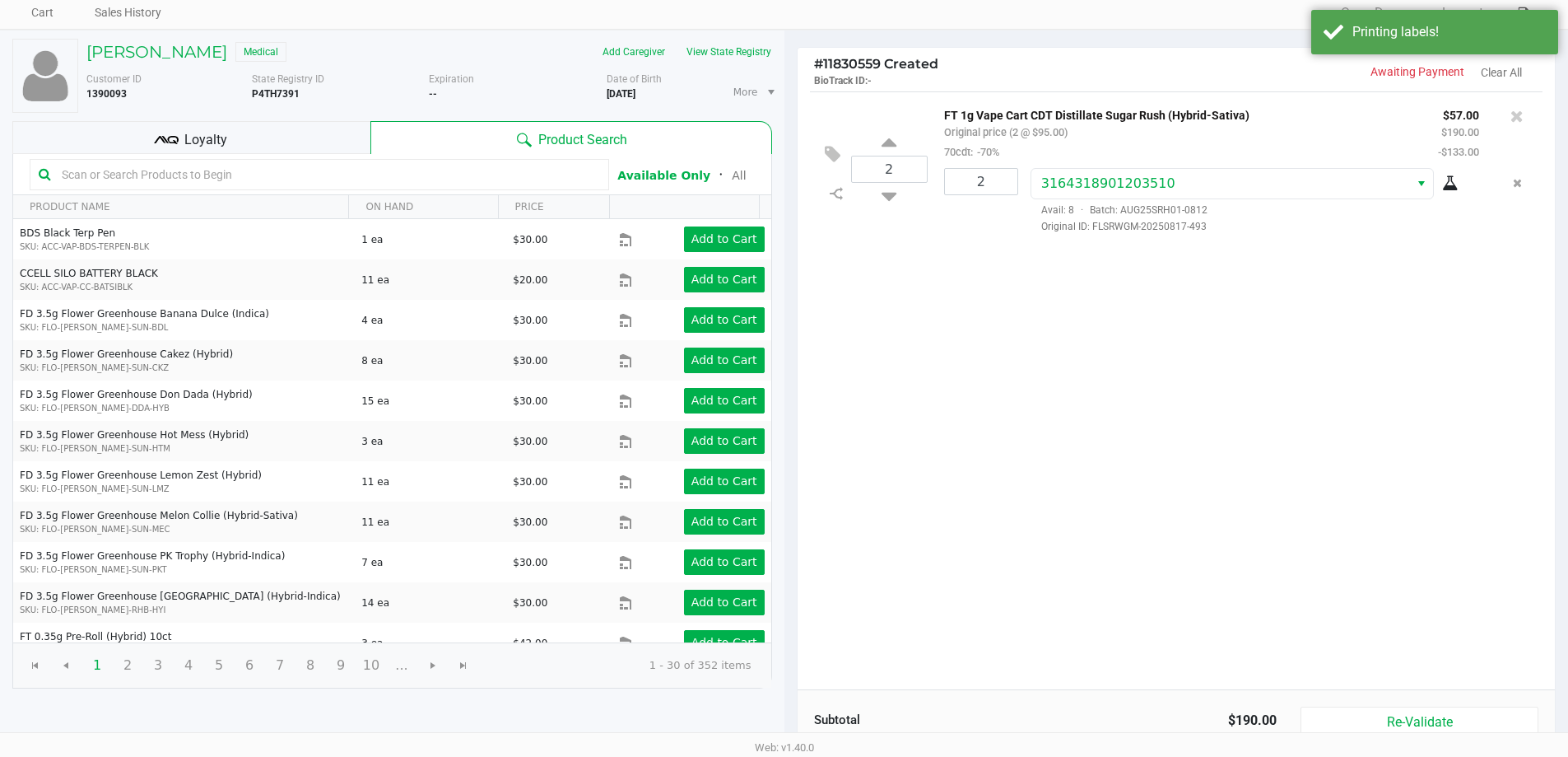
scroll to position [169, 0]
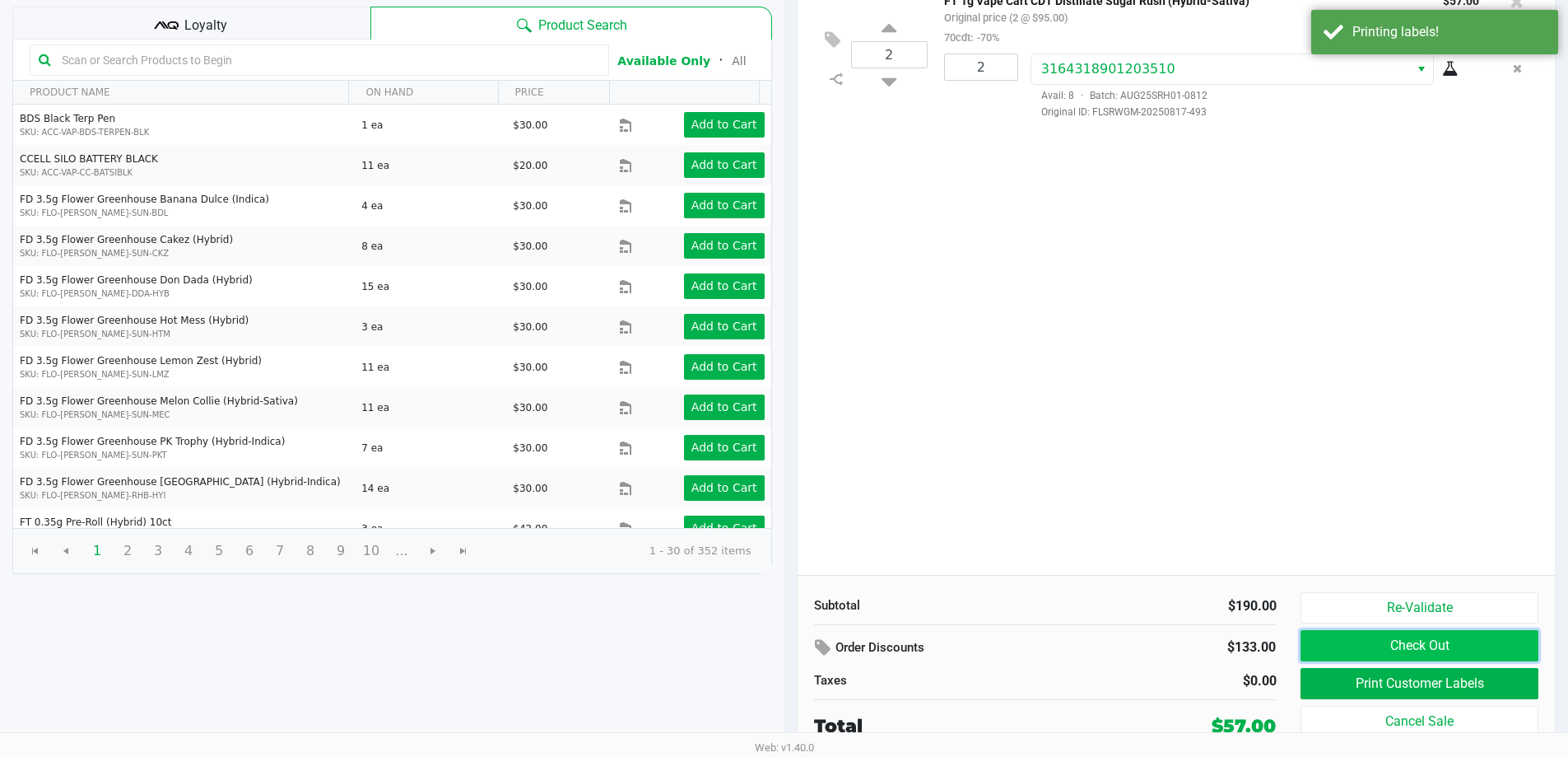
click at [1305, 645] on button "Check Out" at bounding box center [1419, 645] width 237 height 31
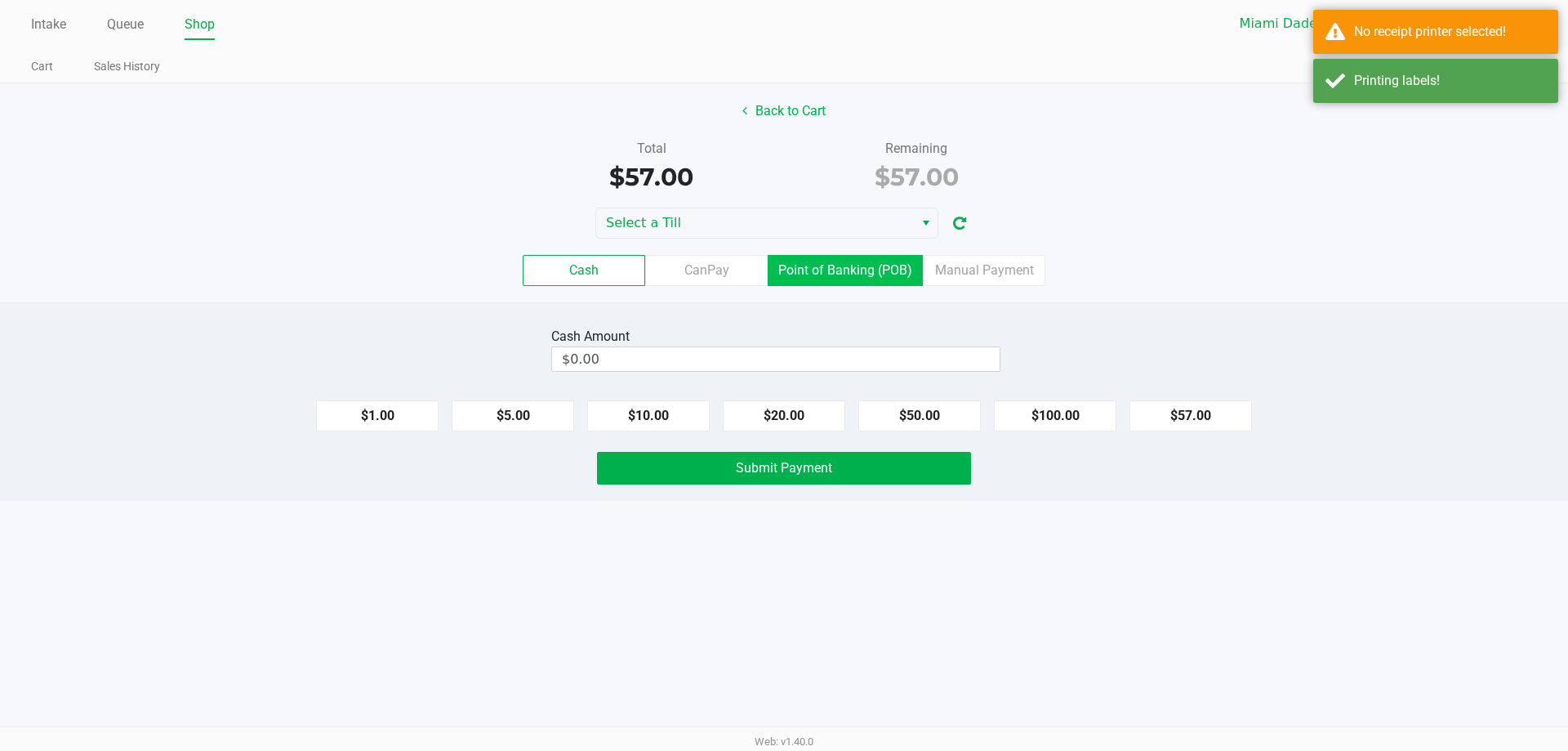
click at [866, 265] on label "Point of Banking (POB)" at bounding box center [845, 270] width 155 height 31
click at [0, 0] on 7 "Point of Banking (POB)" at bounding box center [0, 0] width 0 height 0
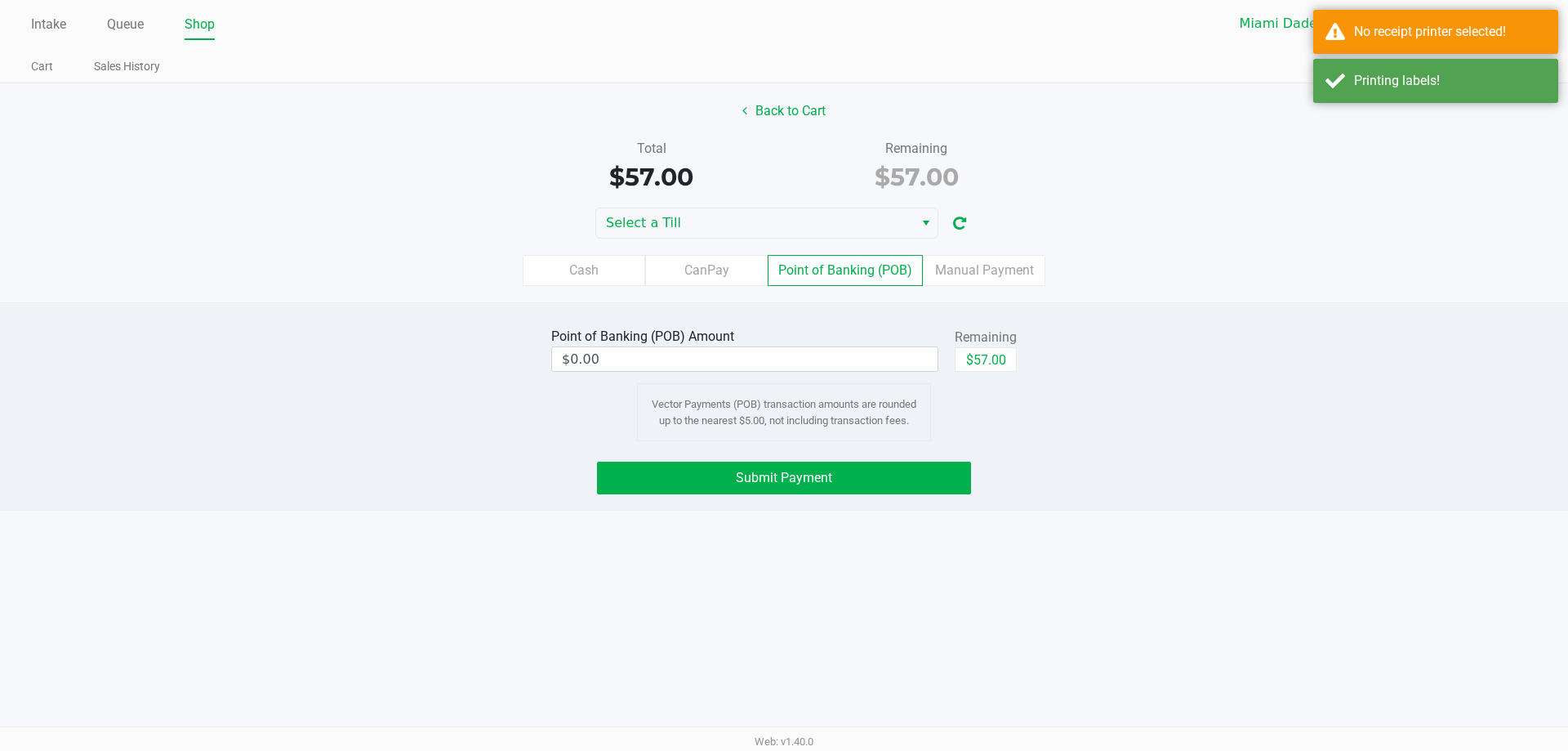
click at [816, 202] on div "Back to Cart Total $57.00 Remaining $57.00 Select a Till Cash CanPay Point of B…" at bounding box center [784, 193] width 1568 height 219
click at [812, 228] on span "Select a Till" at bounding box center [755, 223] width 298 height 20
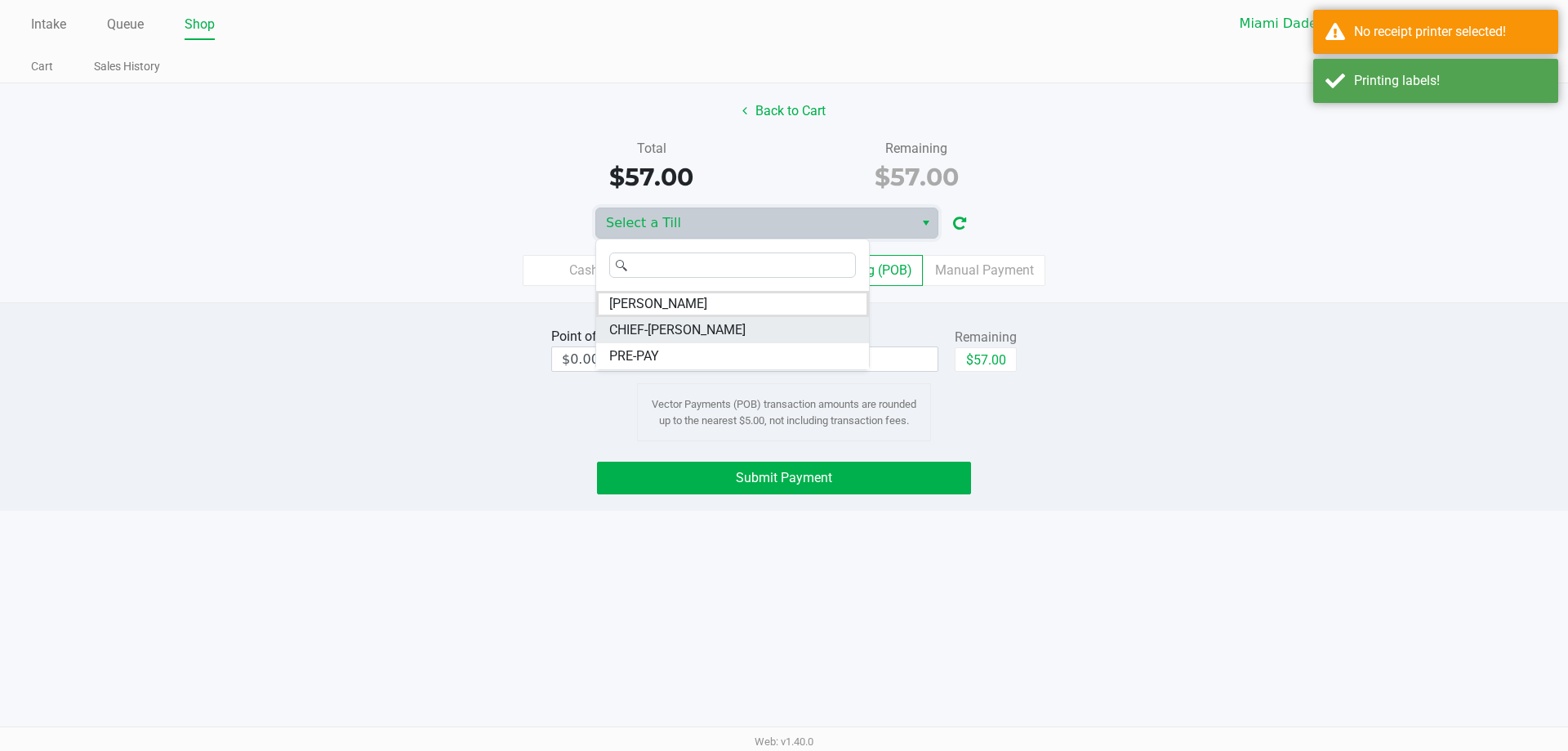
click at [743, 339] on li "CHIEF-[PERSON_NAME]" at bounding box center [733, 330] width 272 height 26
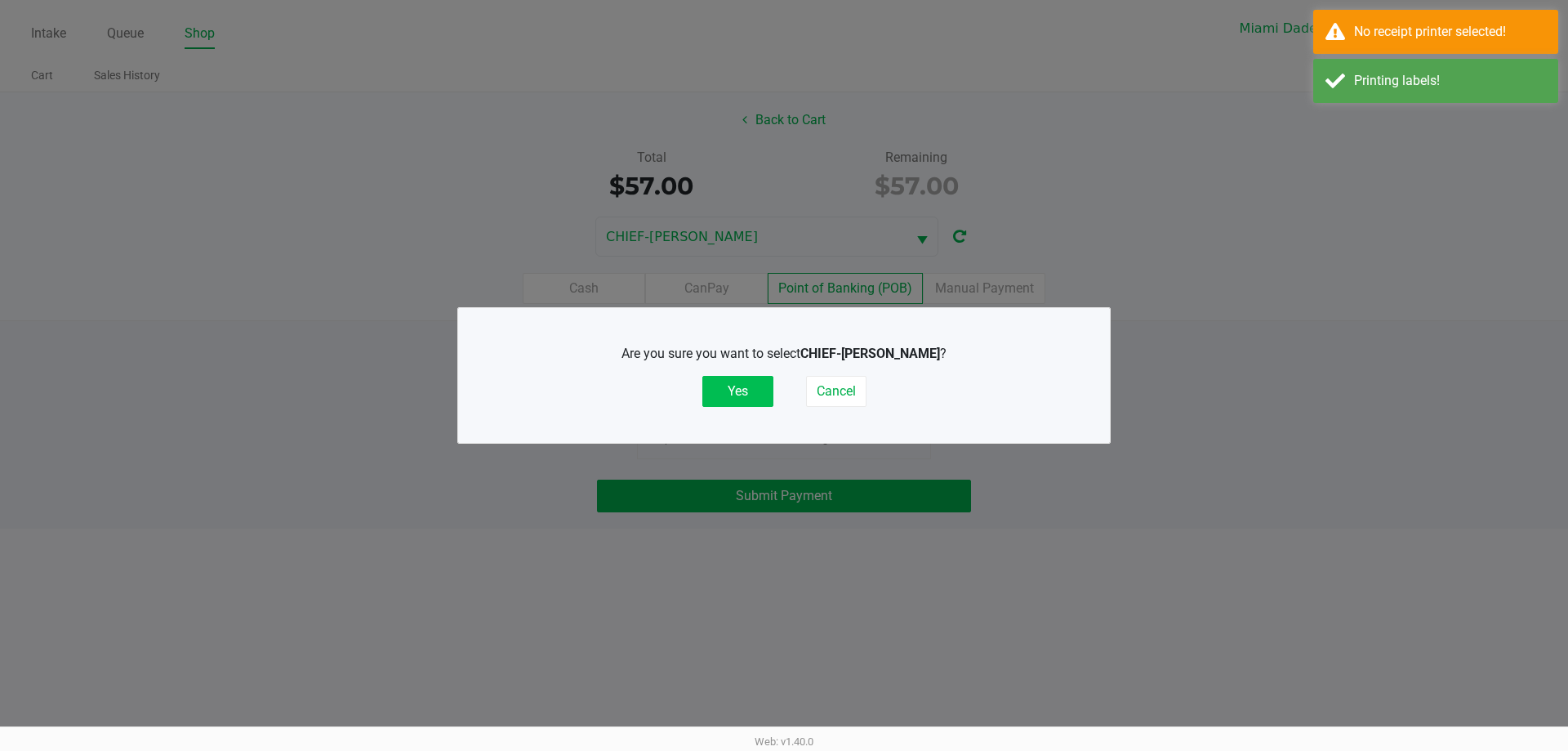
click at [750, 383] on button "Yes" at bounding box center [738, 390] width 71 height 31
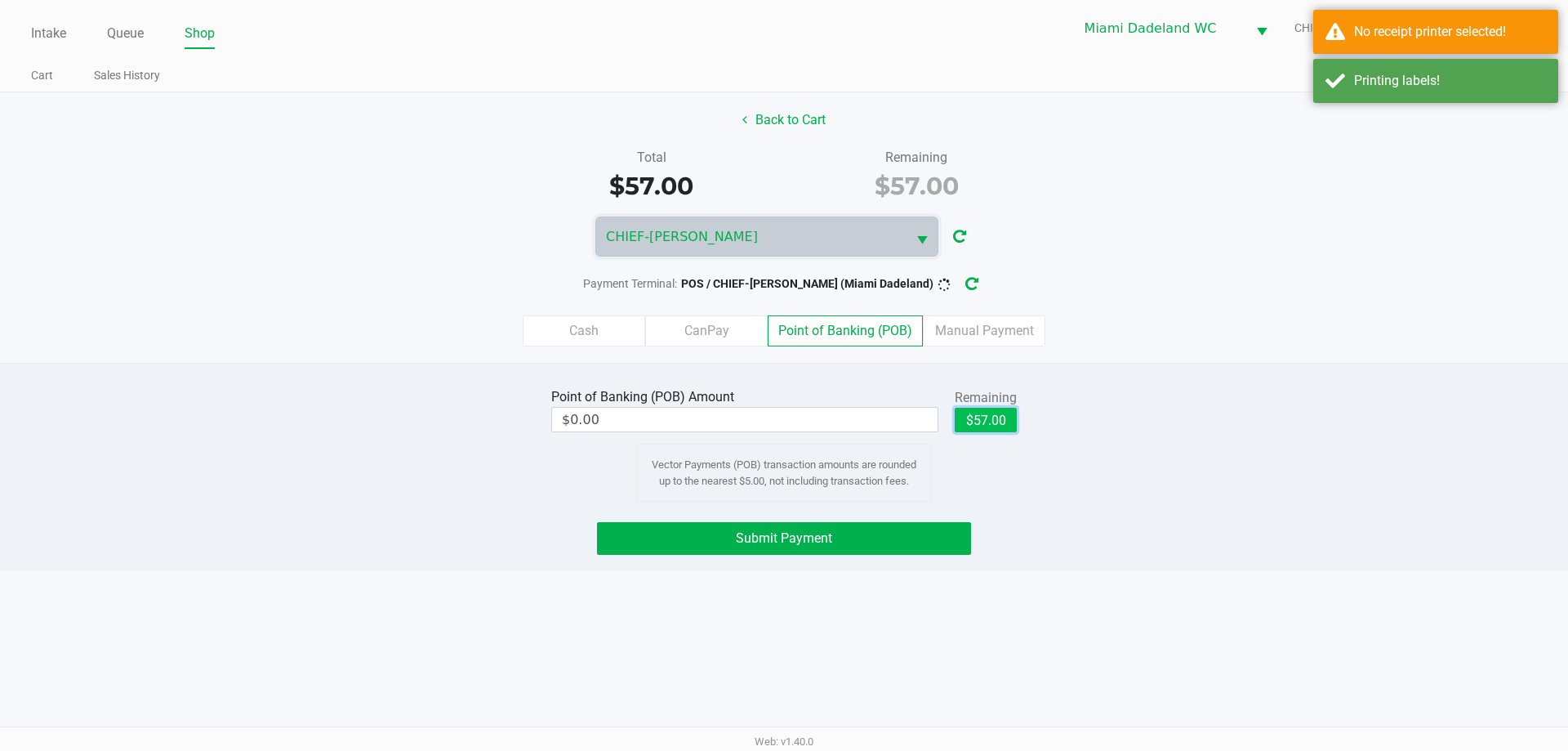
click at [1001, 420] on button "$57.00" at bounding box center [985, 420] width 62 height 24
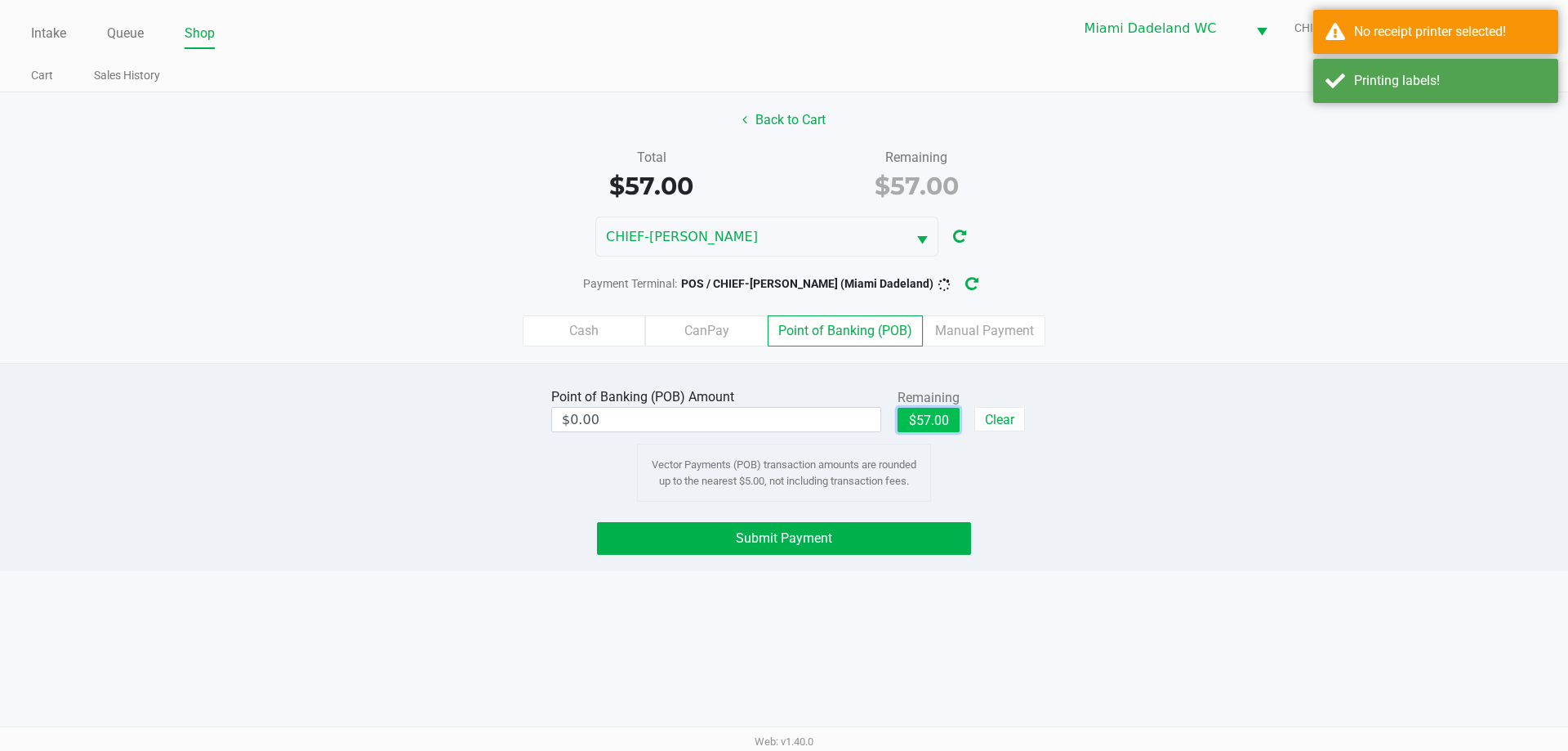
type input "$57.00"
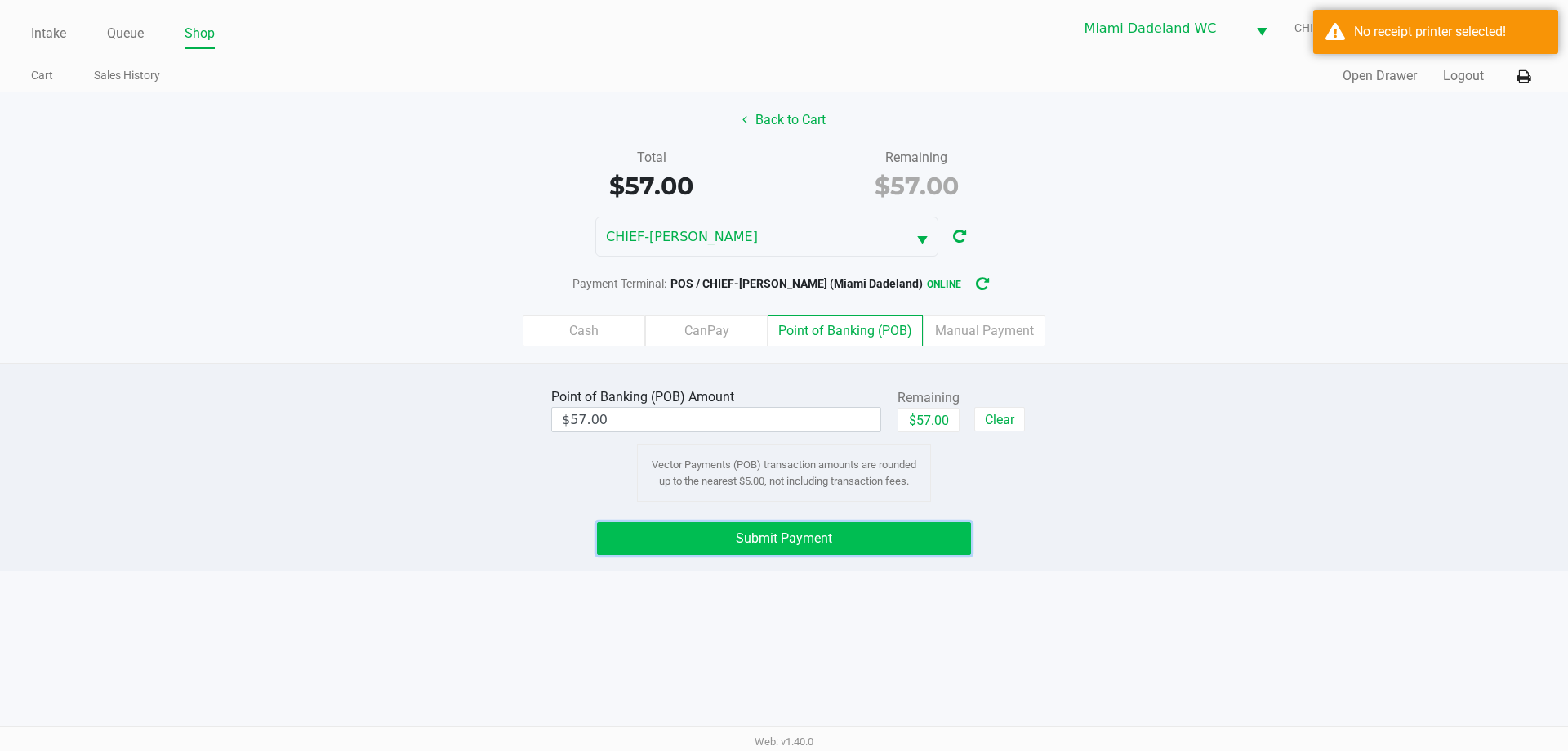
click at [913, 538] on button "Submit Payment" at bounding box center [784, 537] width 374 height 32
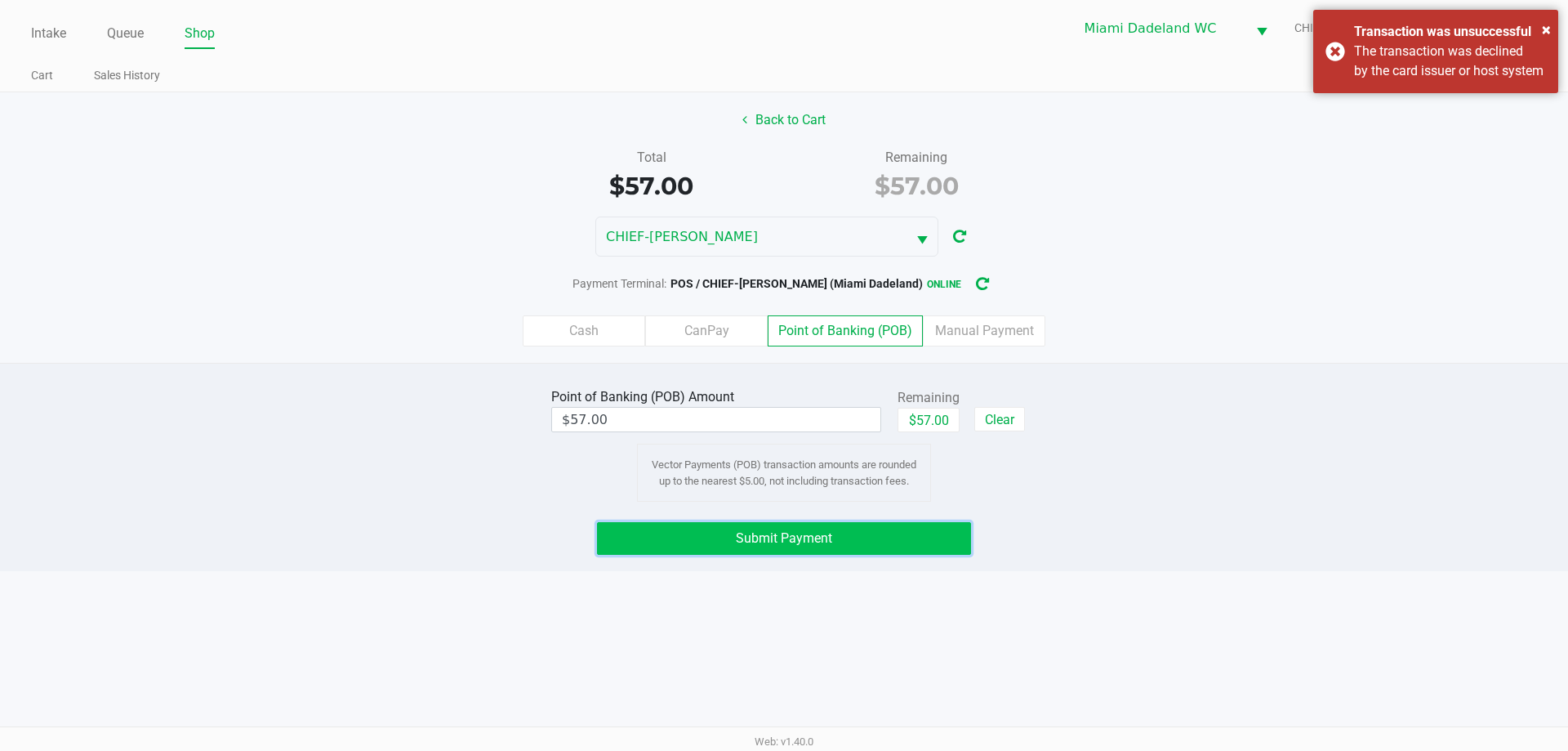
click at [863, 528] on button "Submit Payment" at bounding box center [784, 537] width 374 height 32
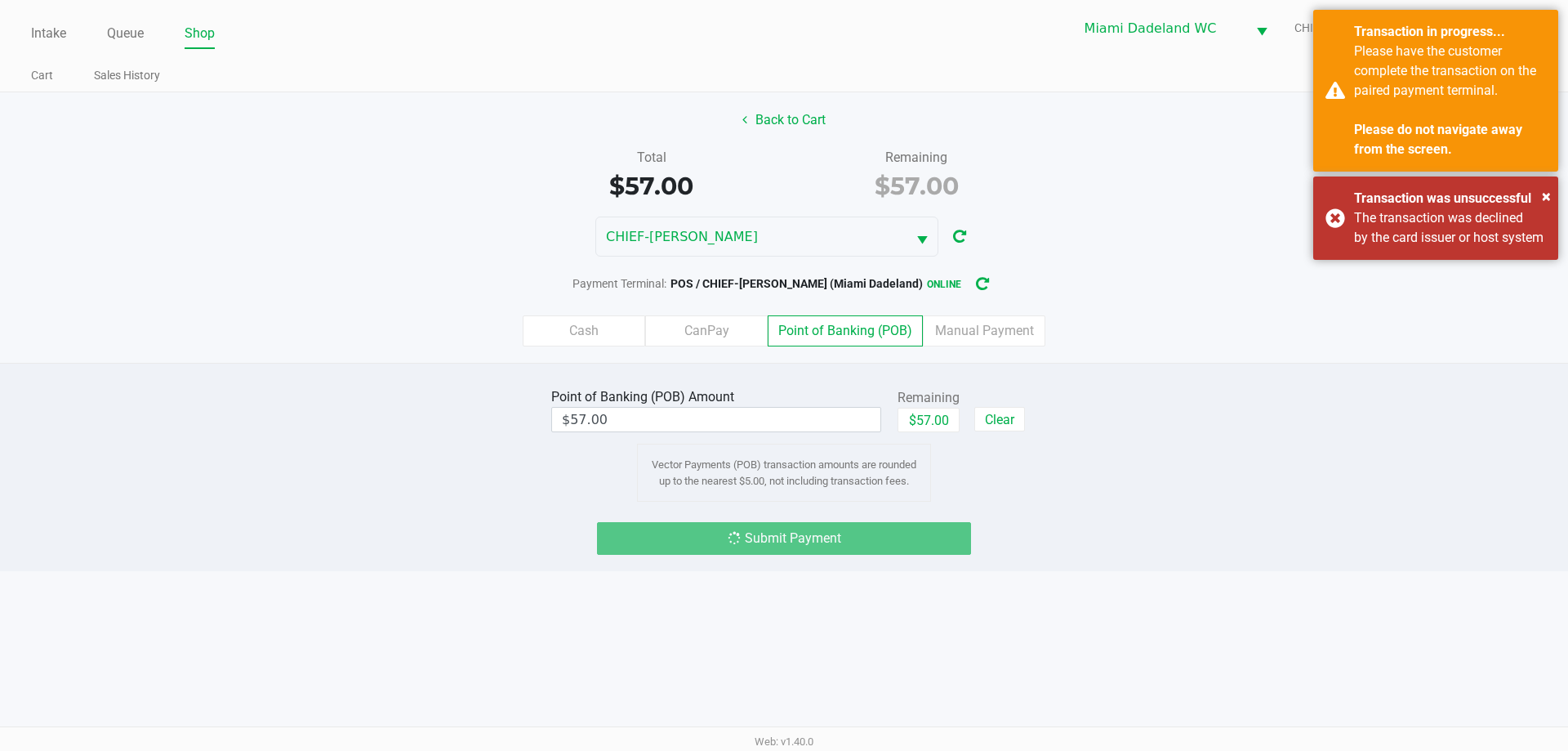
click at [1061, 201] on div "Total $57.00 Remaining $57.00" at bounding box center [783, 176] width 1592 height 56
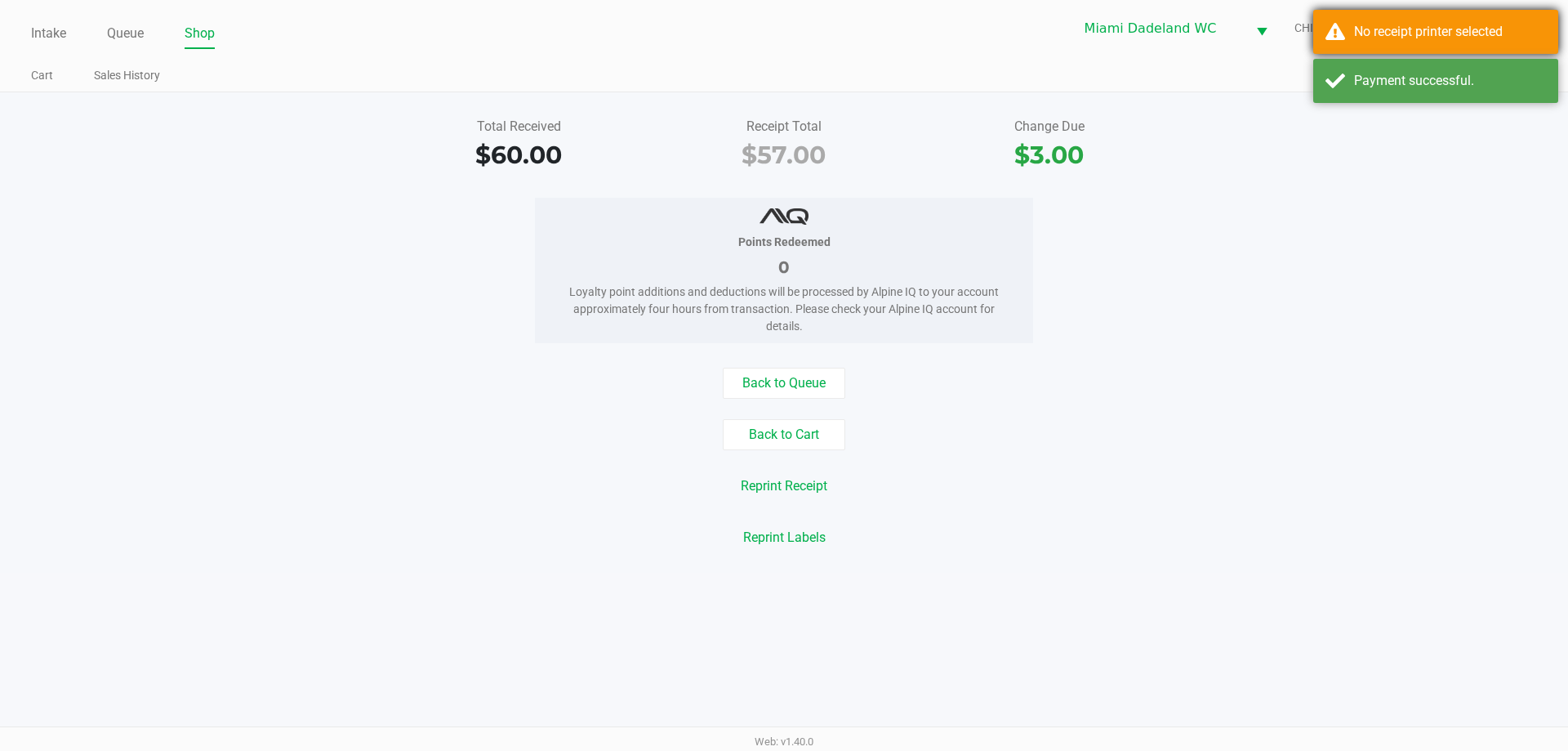
click at [1400, 20] on div "No receipt printer selected" at bounding box center [1435, 32] width 245 height 44
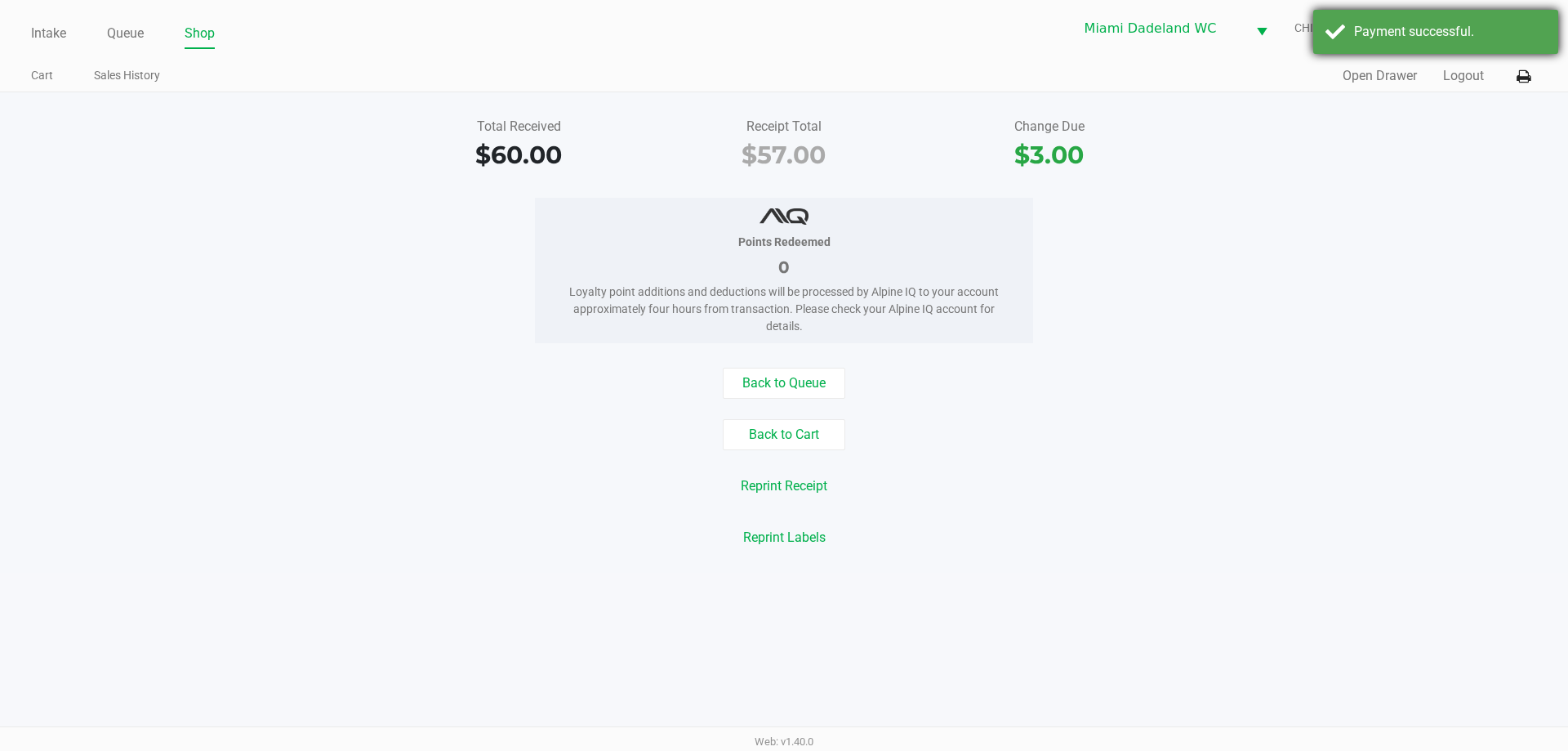
click at [1501, 33] on span "[PERSON_NAME]" at bounding box center [1492, 28] width 87 height 17
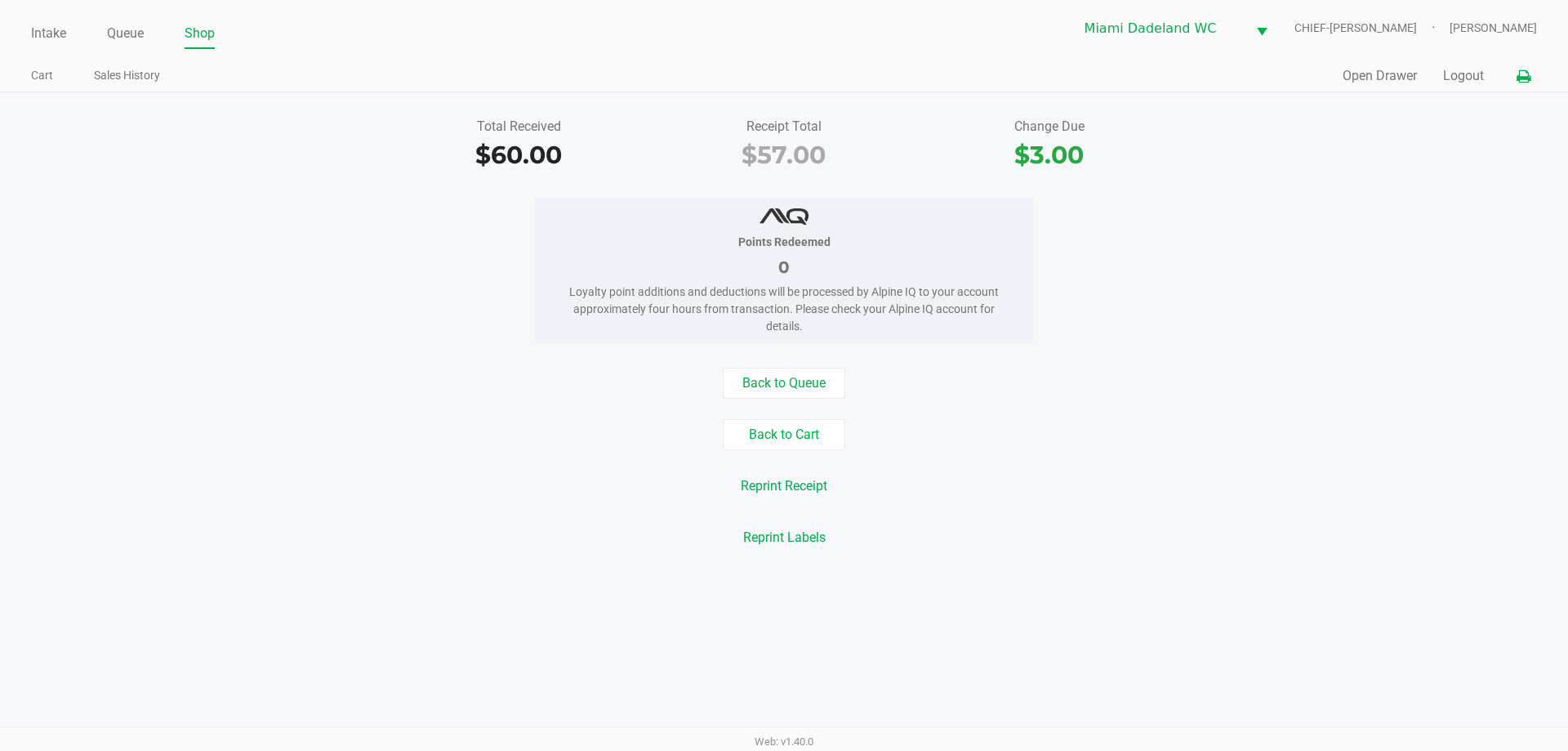
click at [1531, 77] on button at bounding box center [1523, 76] width 27 height 30
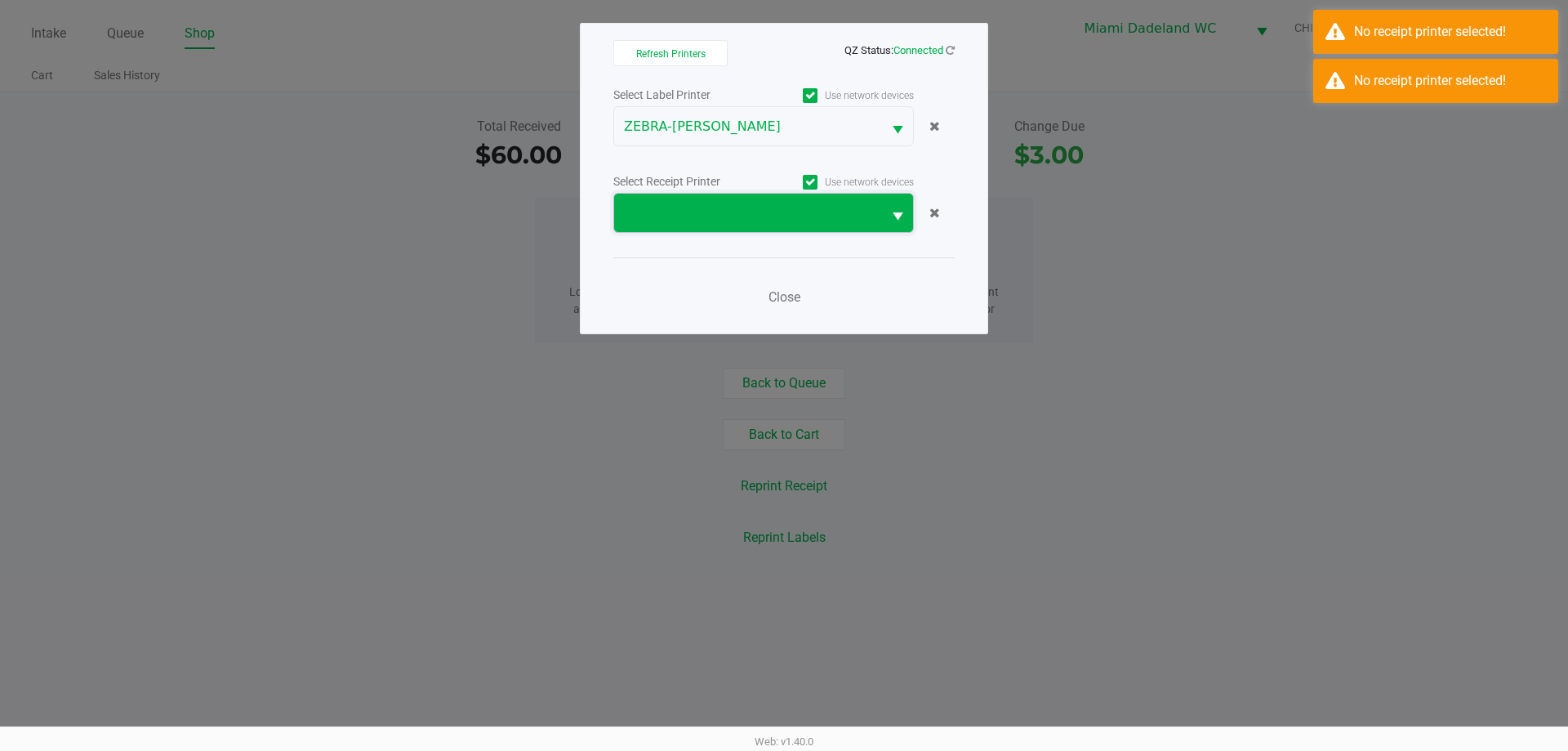
click at [692, 210] on span at bounding box center [747, 214] width 248 height 20
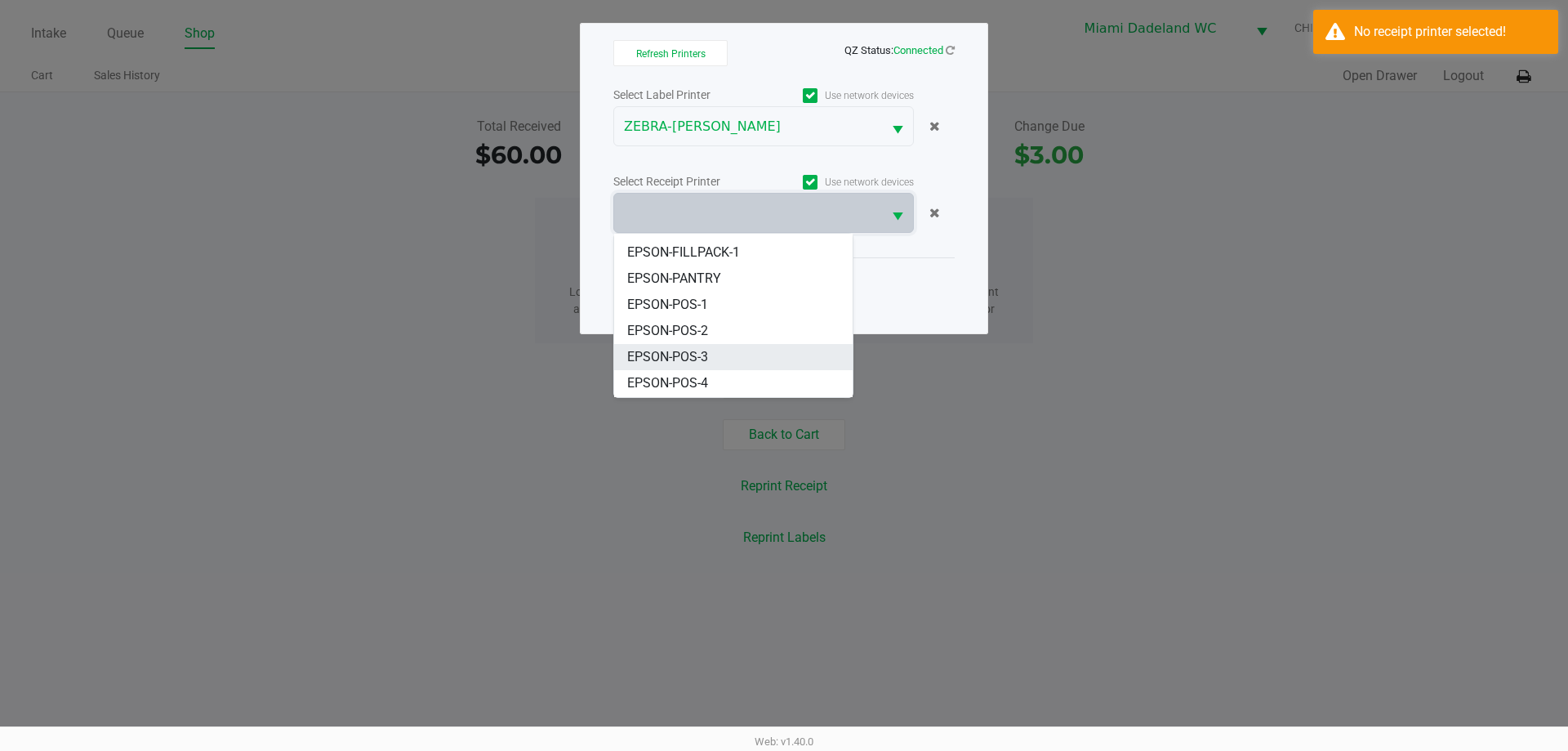
scroll to position [72, 0]
click at [741, 327] on li "EPSON-POS-3" at bounding box center [733, 331] width 238 height 26
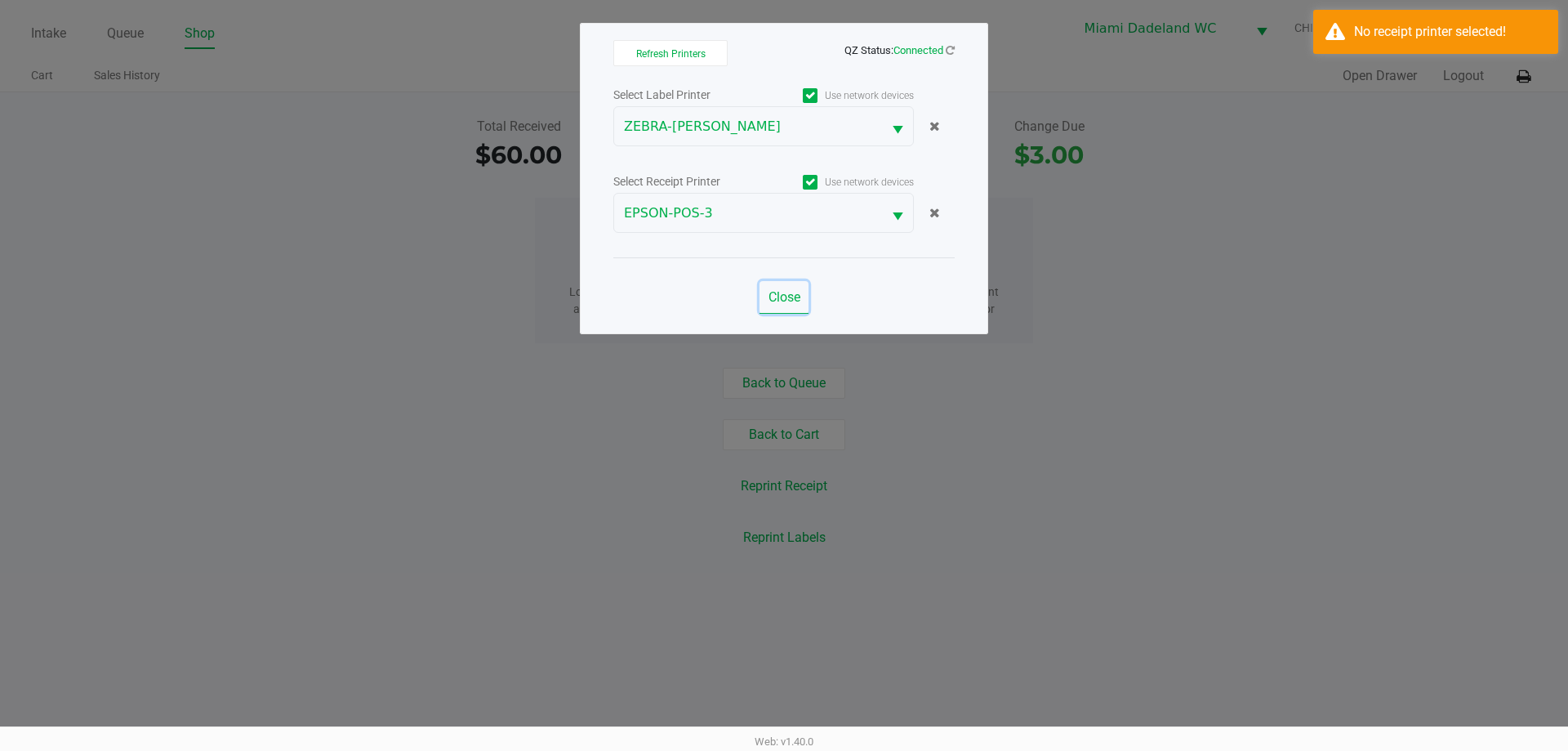
click at [782, 305] on button "Close" at bounding box center [783, 297] width 49 height 32
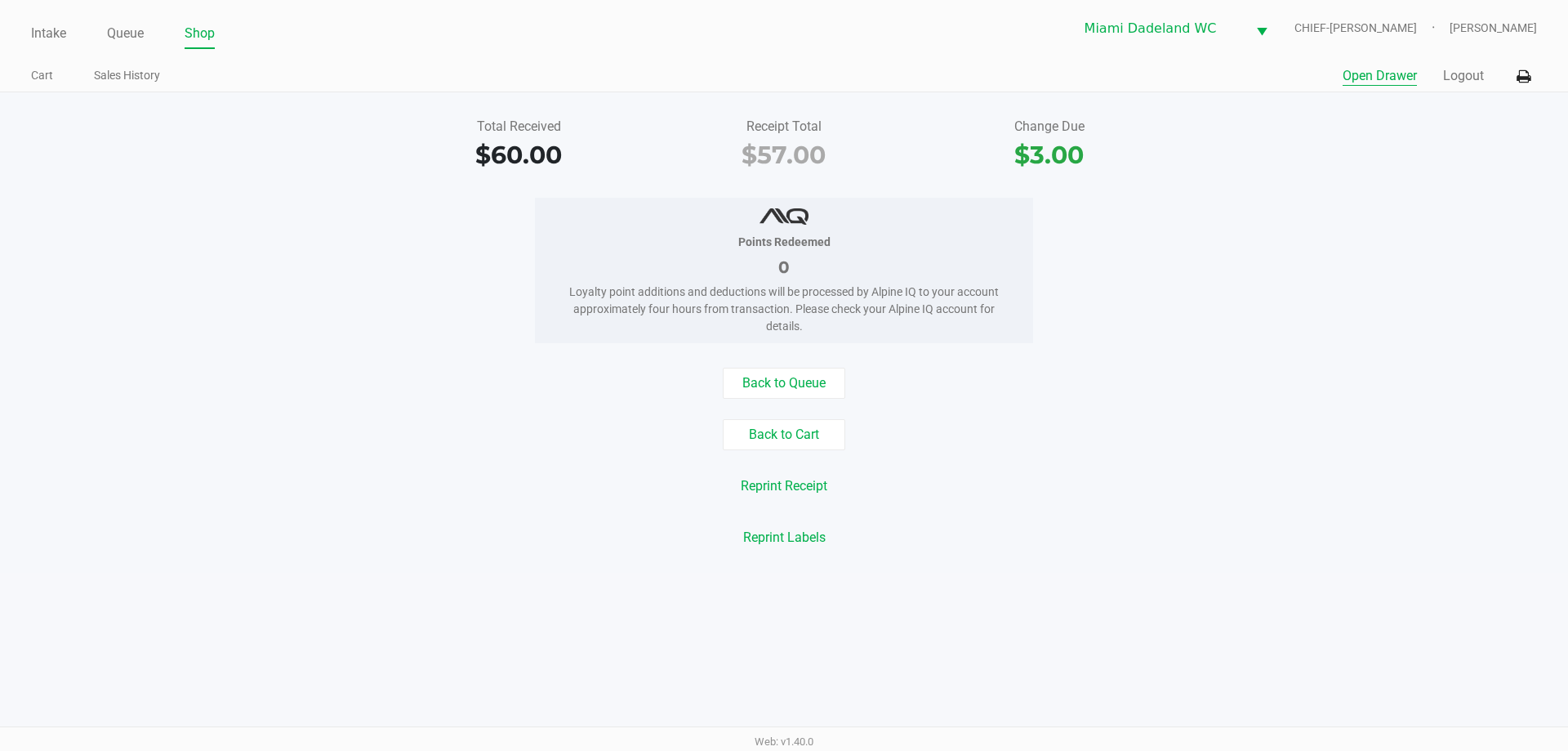
click at [1366, 74] on button "Open Drawer" at bounding box center [1379, 76] width 74 height 20
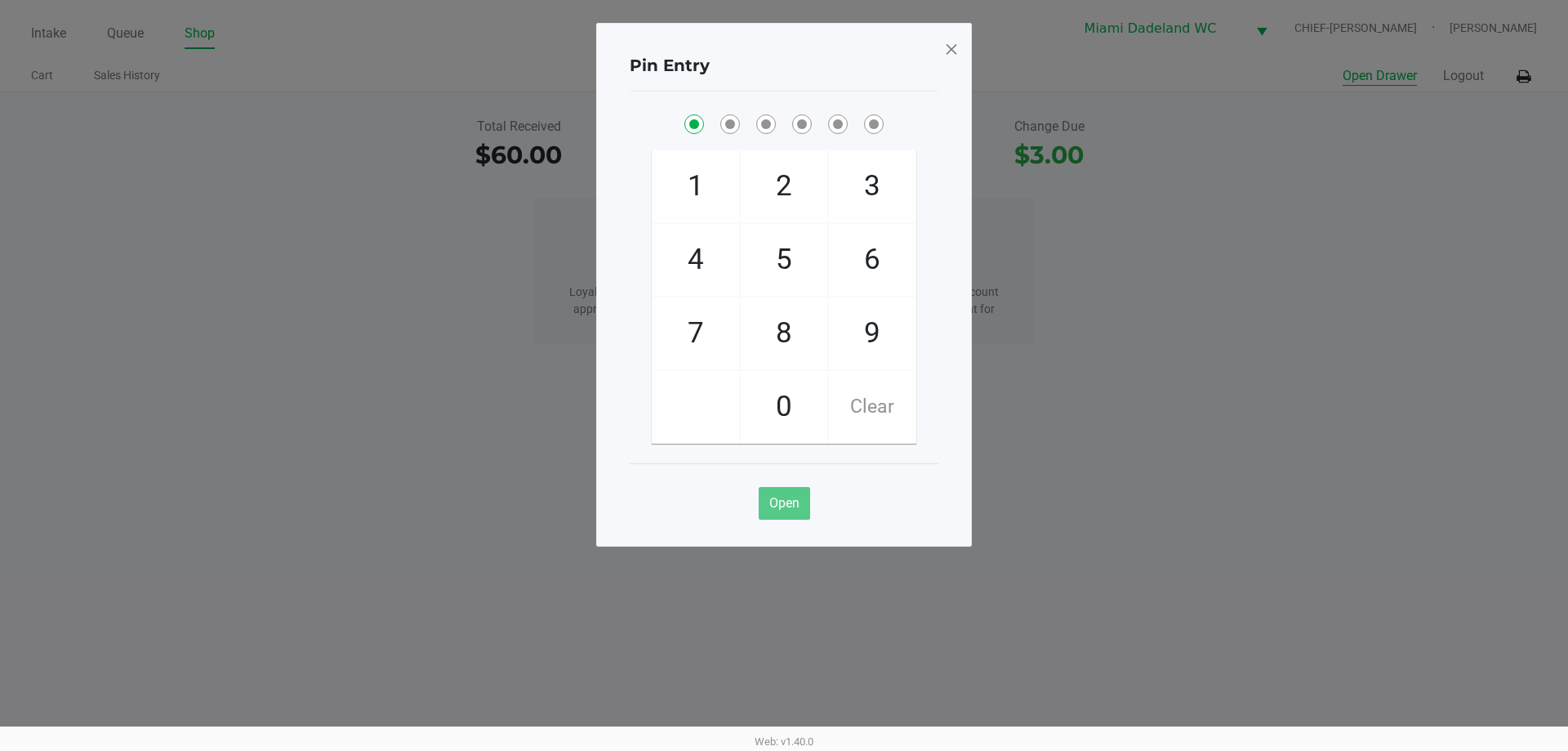
checkbox input "true"
click at [1343, 66] on button "Open Drawer" at bounding box center [1379, 76] width 74 height 20
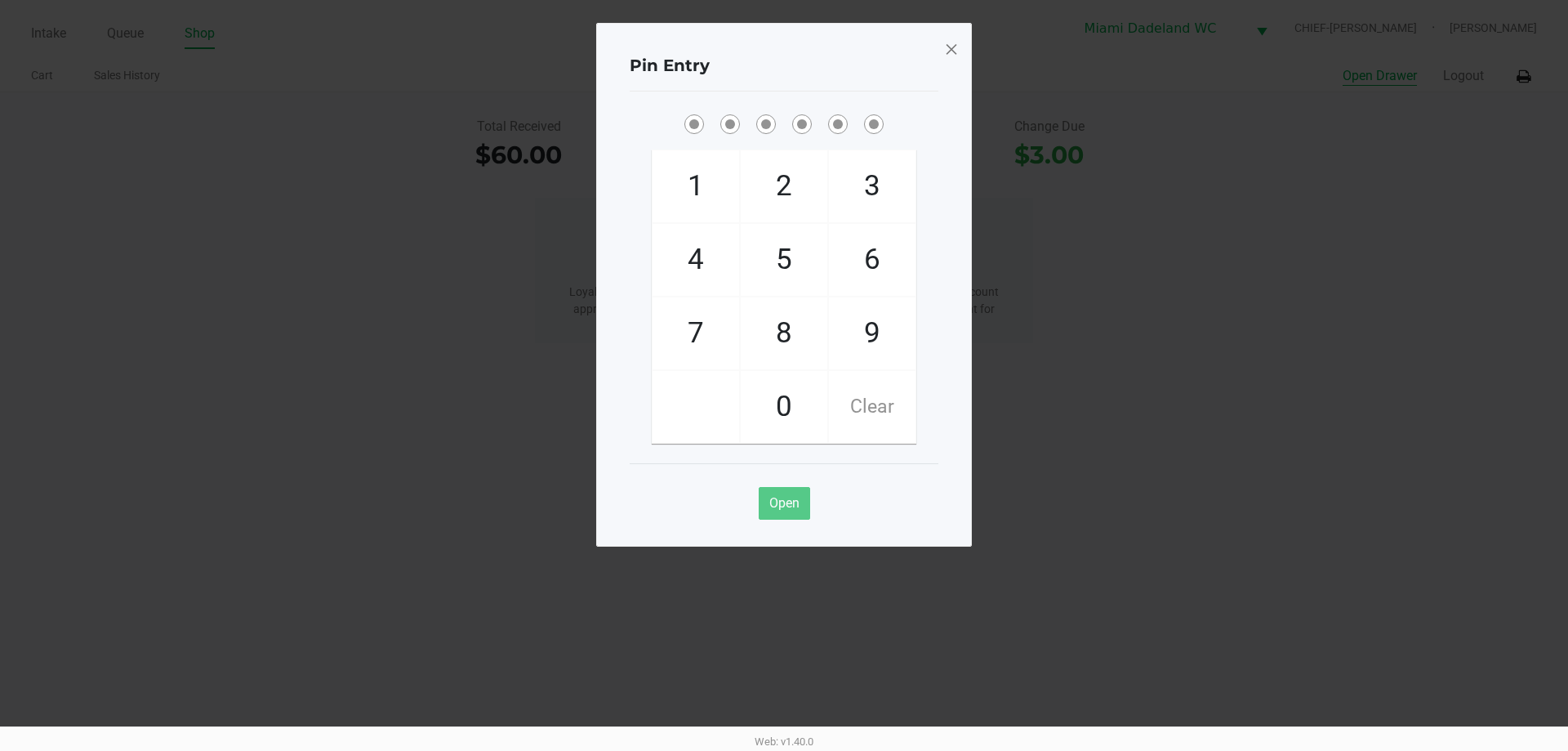
checkbox input "true"
click at [944, 55] on span at bounding box center [952, 48] width 15 height 26
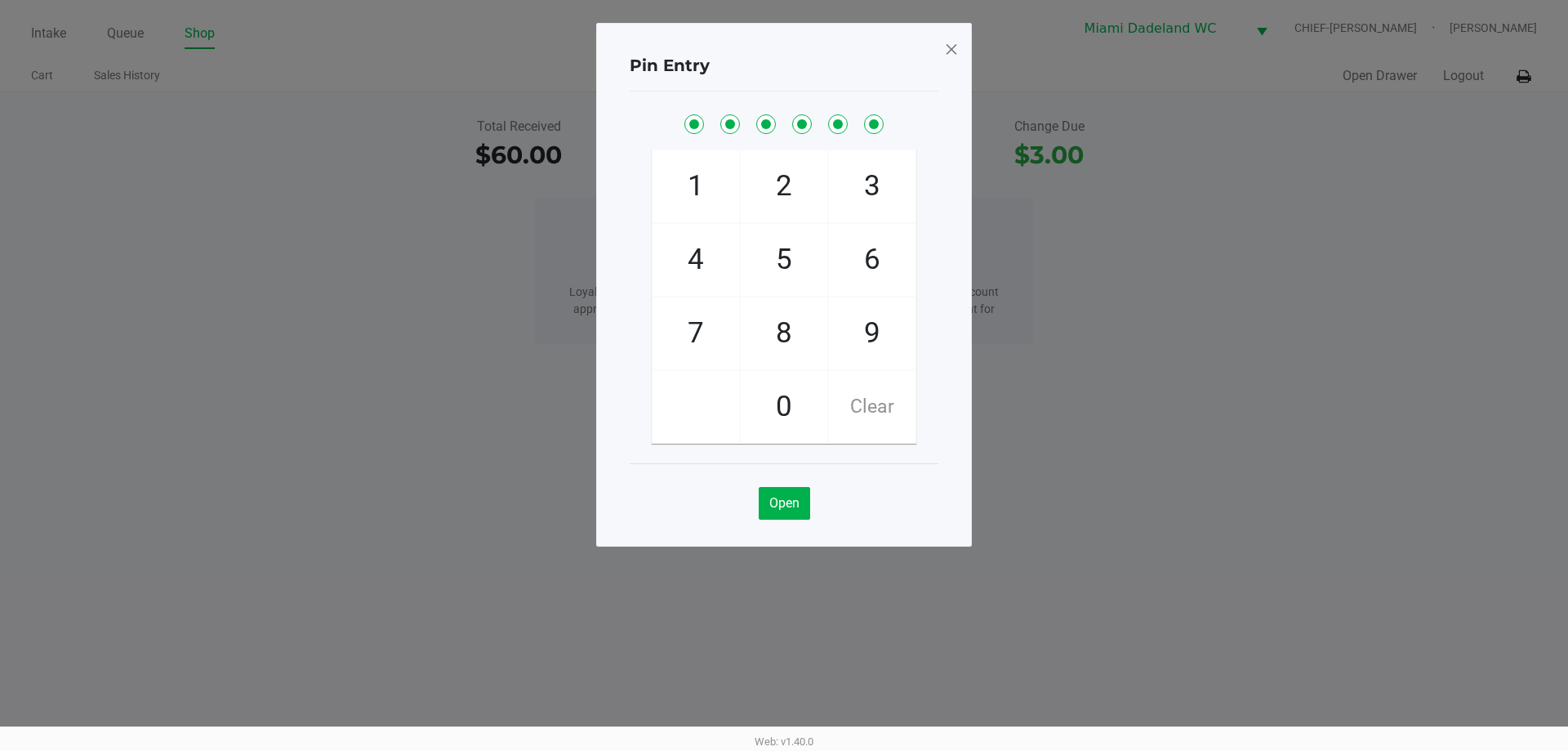
click at [944, 55] on span at bounding box center [952, 48] width 15 height 26
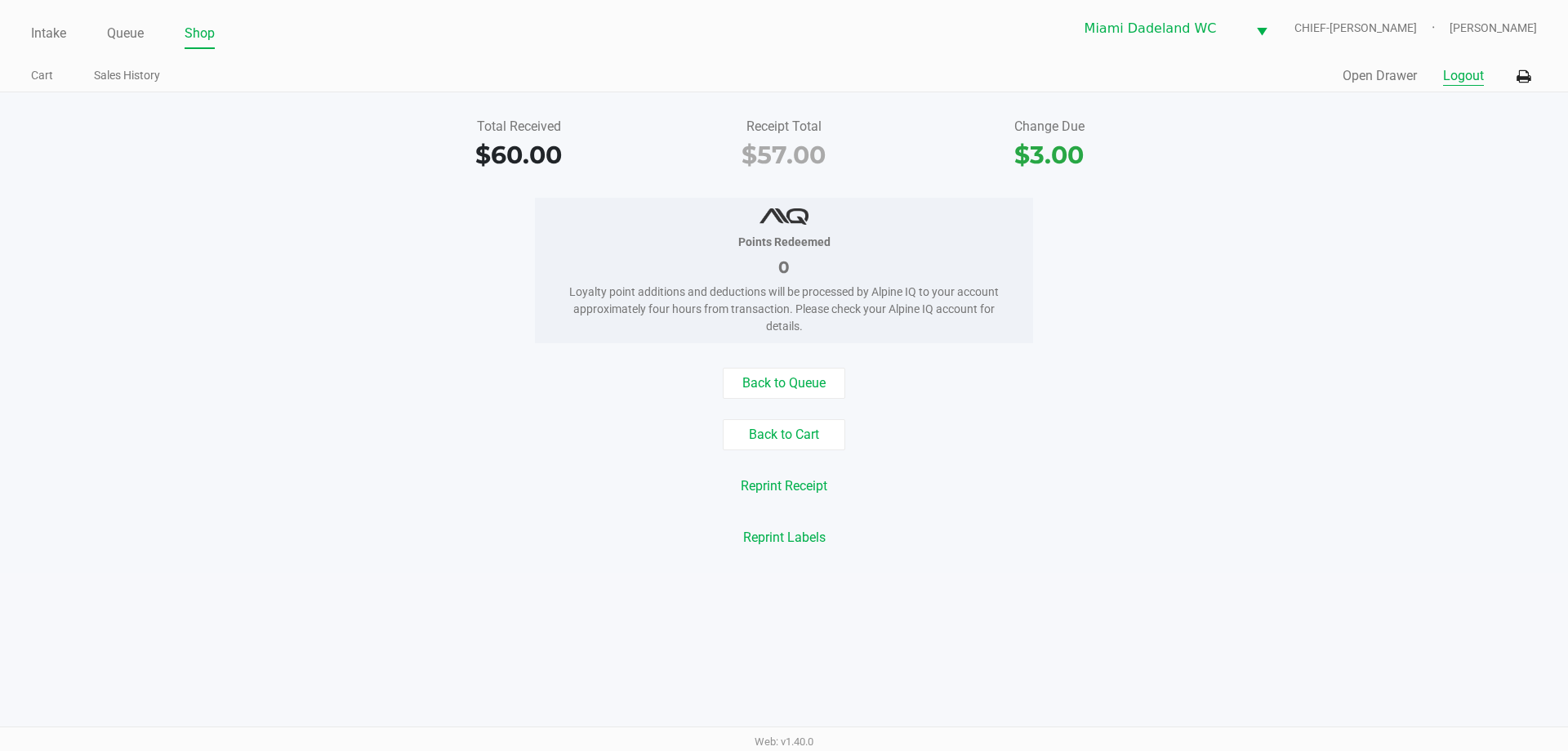
click at [1467, 69] on button "Logout" at bounding box center [1463, 76] width 41 height 20
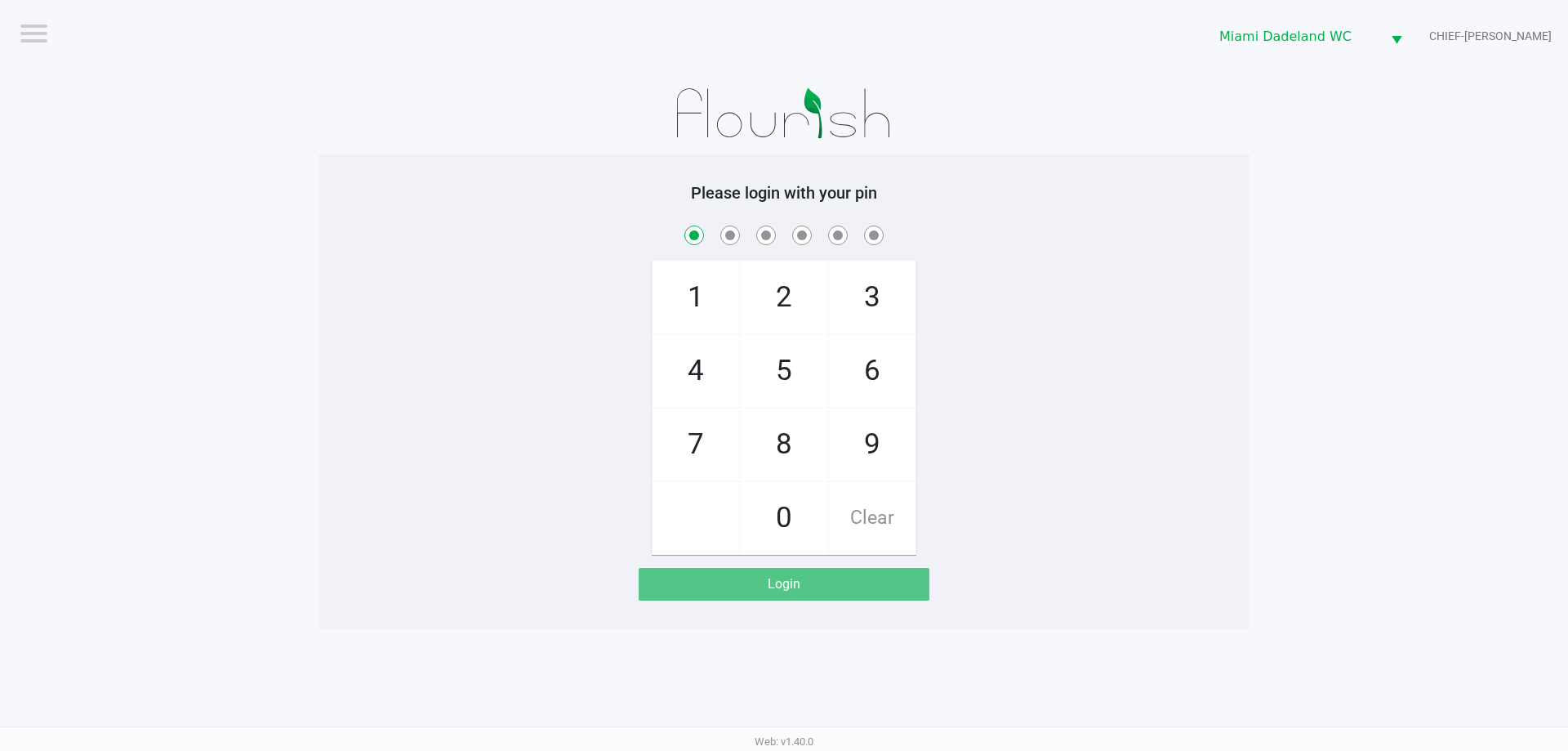
checkbox input "true"
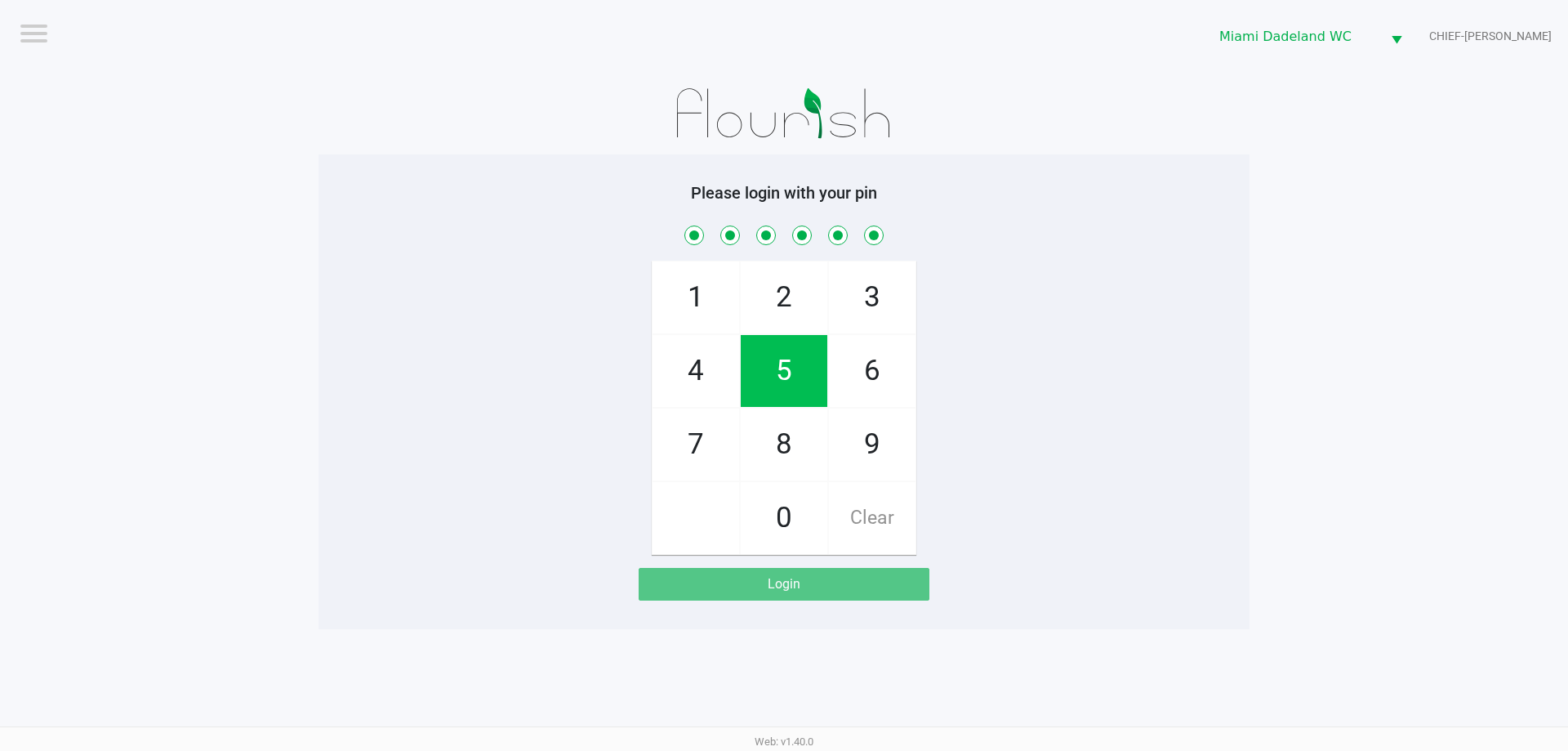
checkbox input "true"
